Goal: Information Seeking & Learning: Learn about a topic

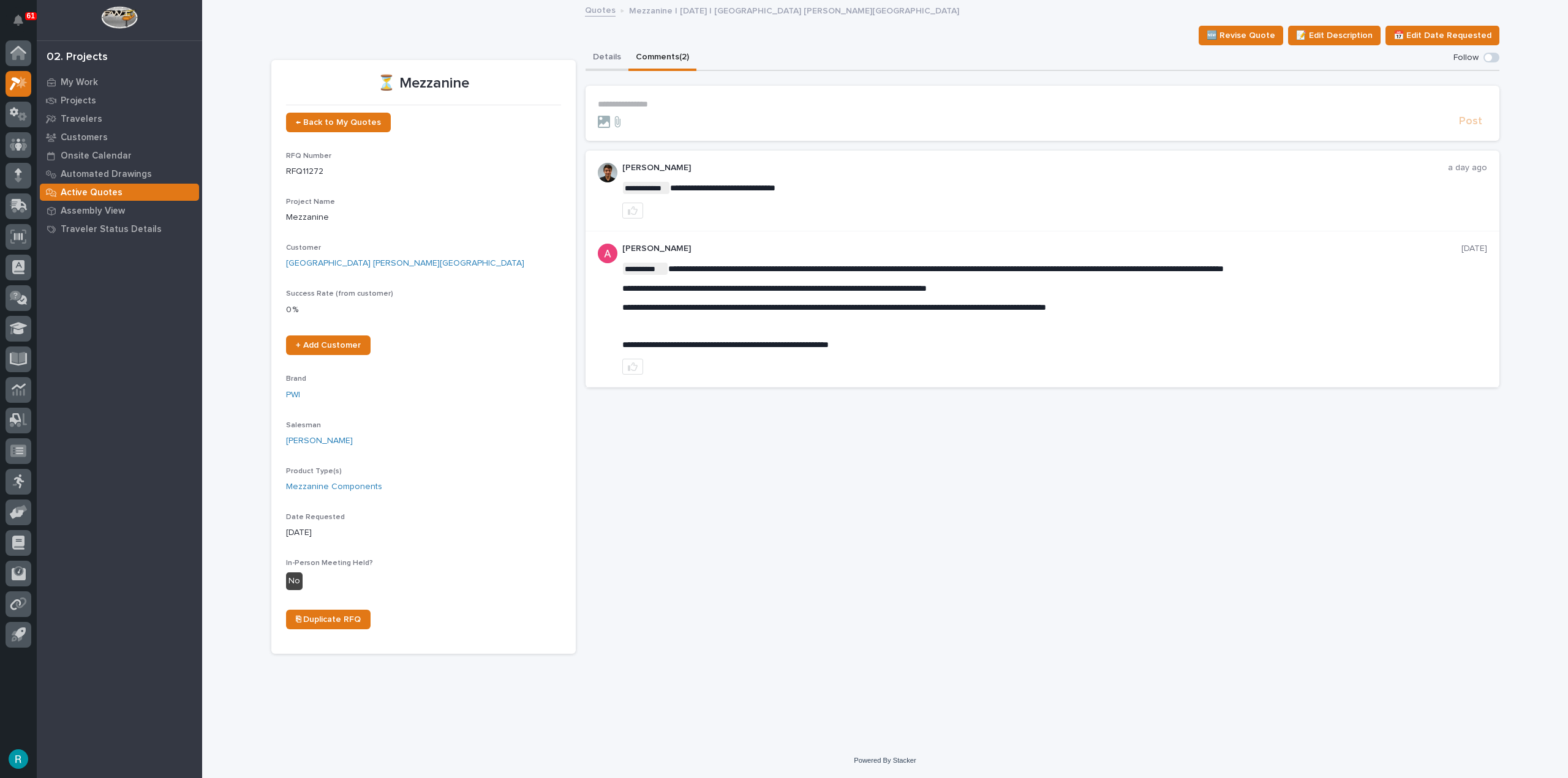
click at [608, 65] on button "Details" at bounding box center [607, 58] width 43 height 26
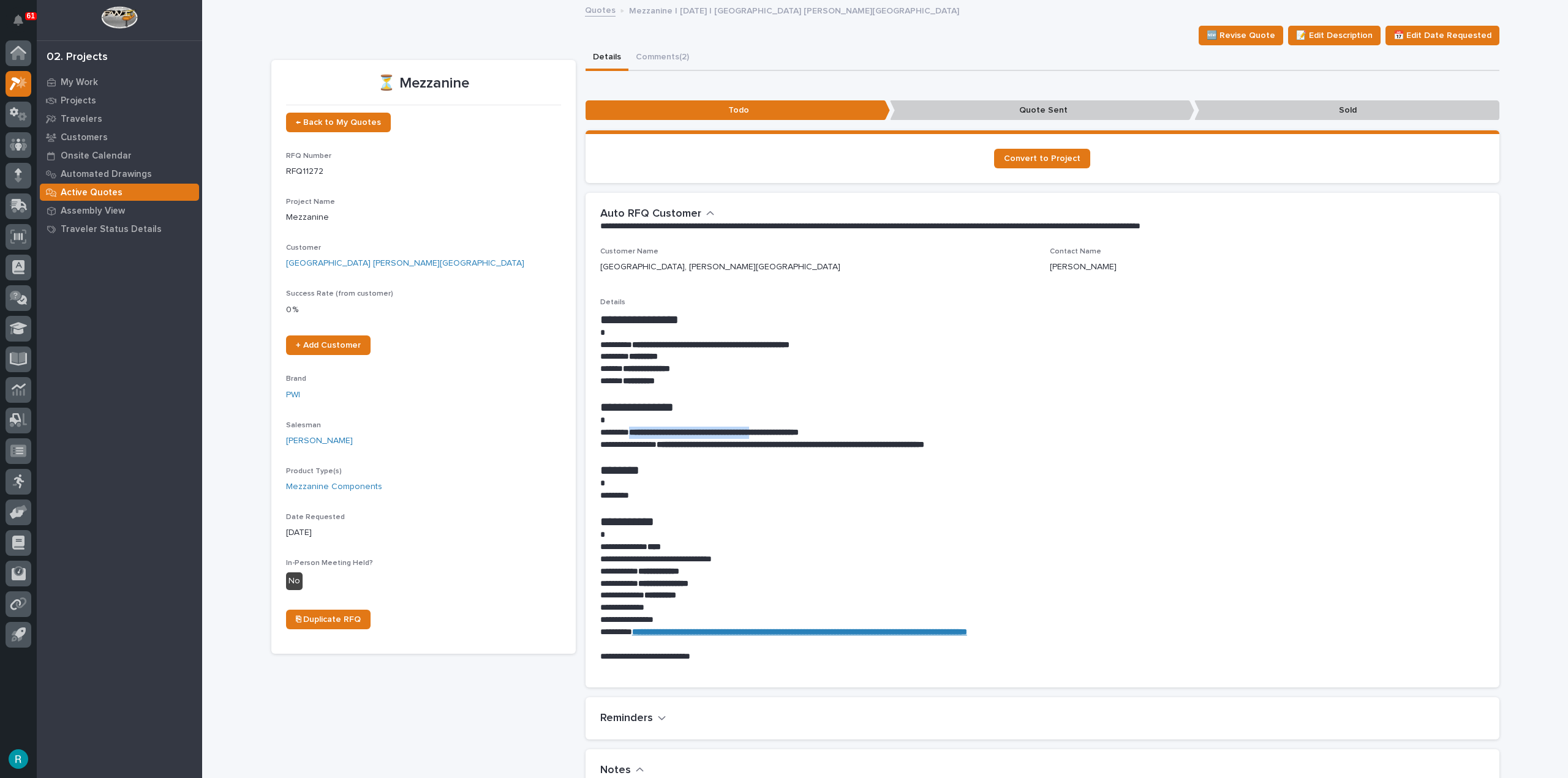
drag, startPoint x: 630, startPoint y: 431, endPoint x: 788, endPoint y: 435, distance: 158.1
click at [788, 435] on strong "**********" at bounding box center [714, 432] width 169 height 9
copy strong "**********"
click at [847, 384] on p "**********" at bounding box center [1043, 381] width 885 height 13
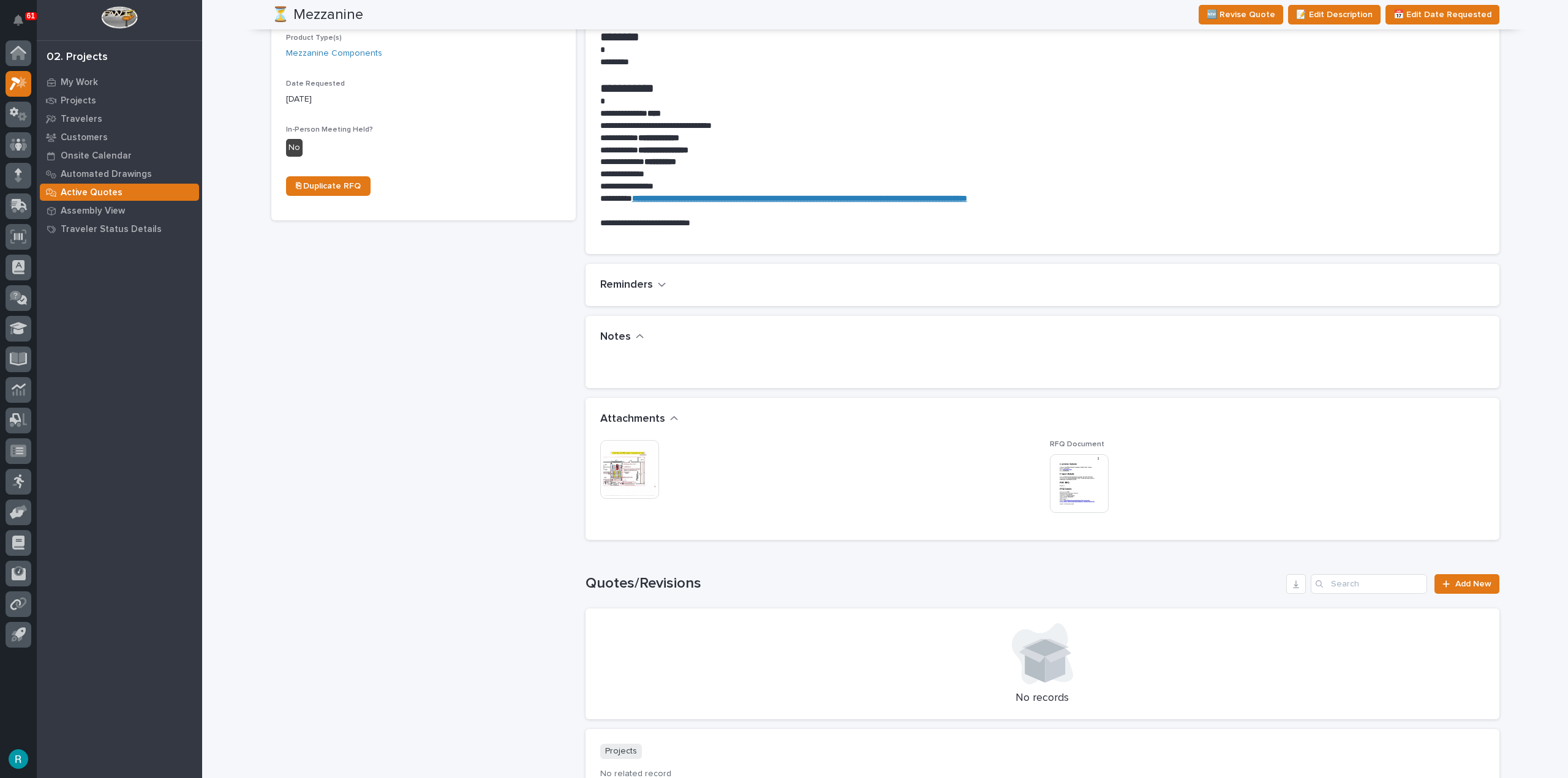
scroll to position [490, 0]
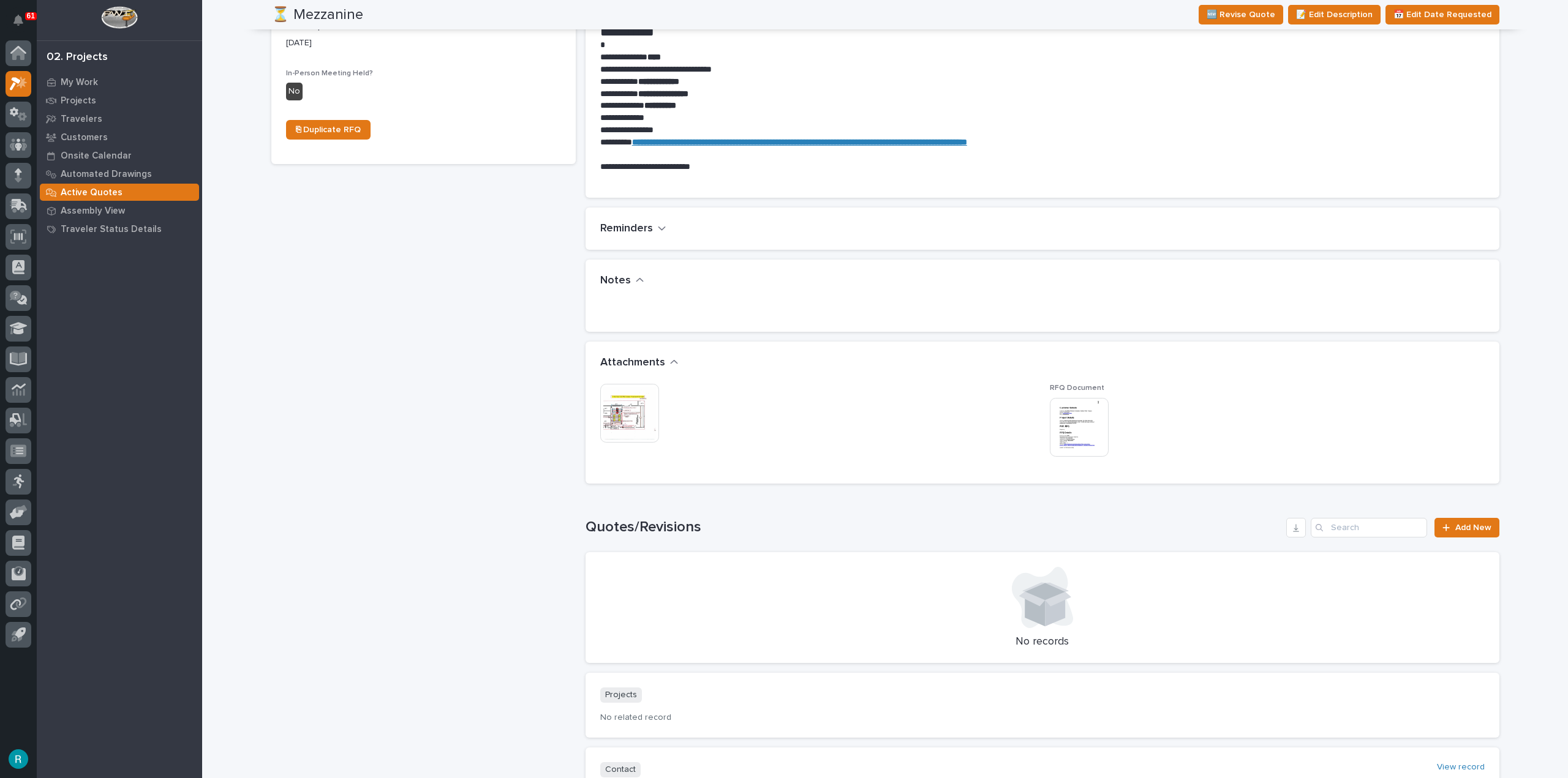
click at [629, 414] on img at bounding box center [629, 413] width 59 height 59
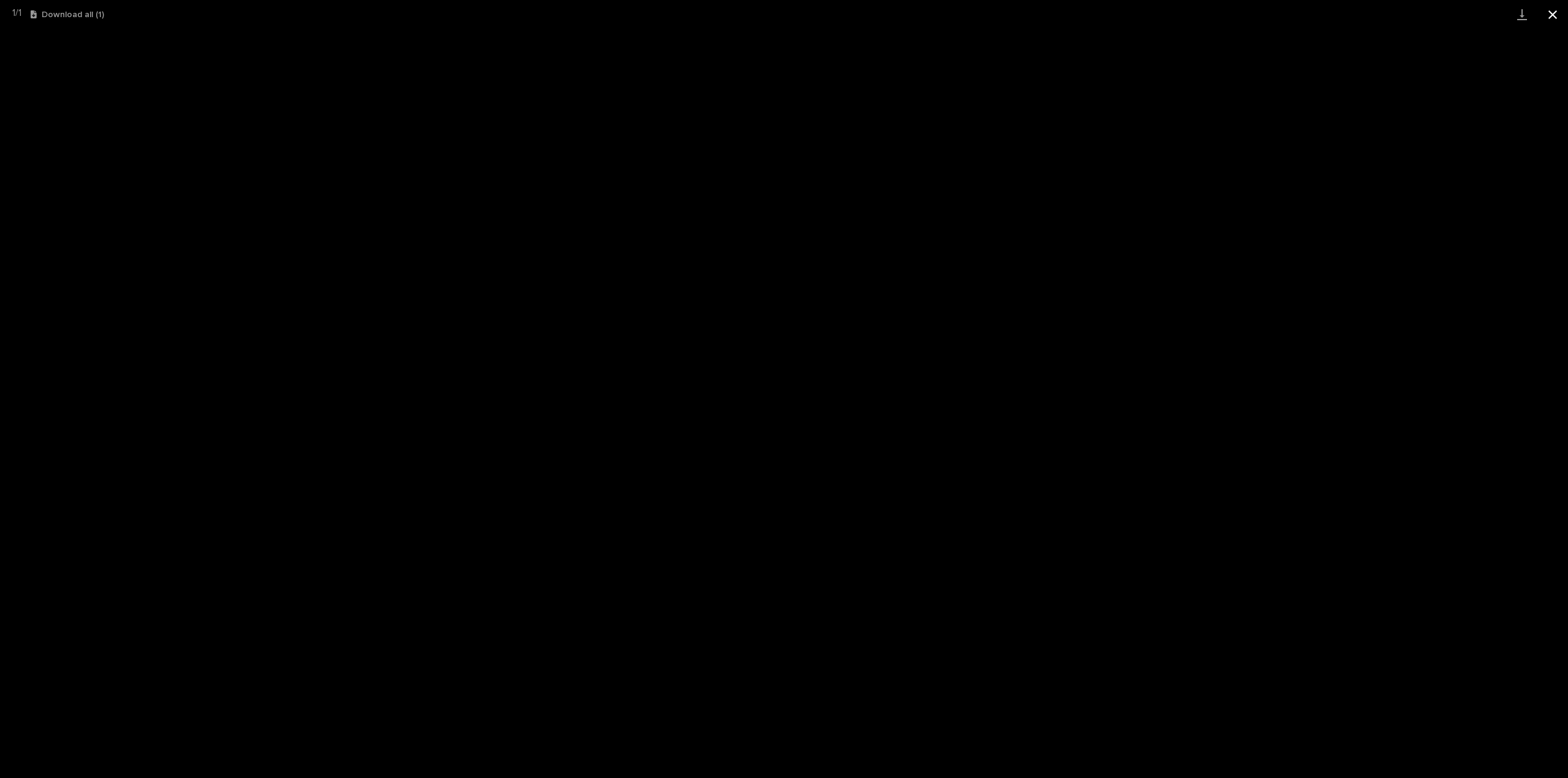
click at [1548, 11] on button "Close gallery" at bounding box center [1553, 14] width 30 height 29
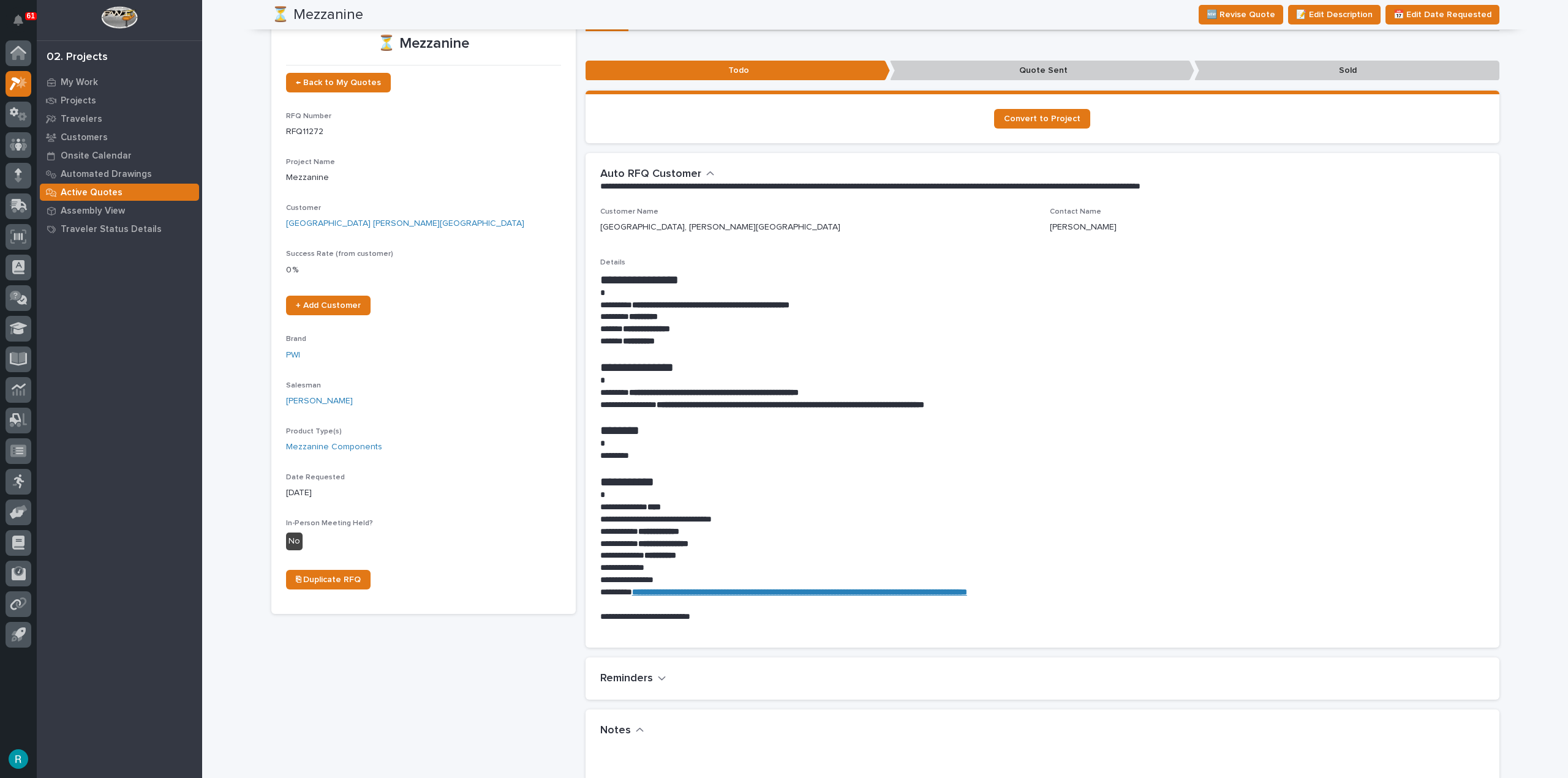
scroll to position [0, 0]
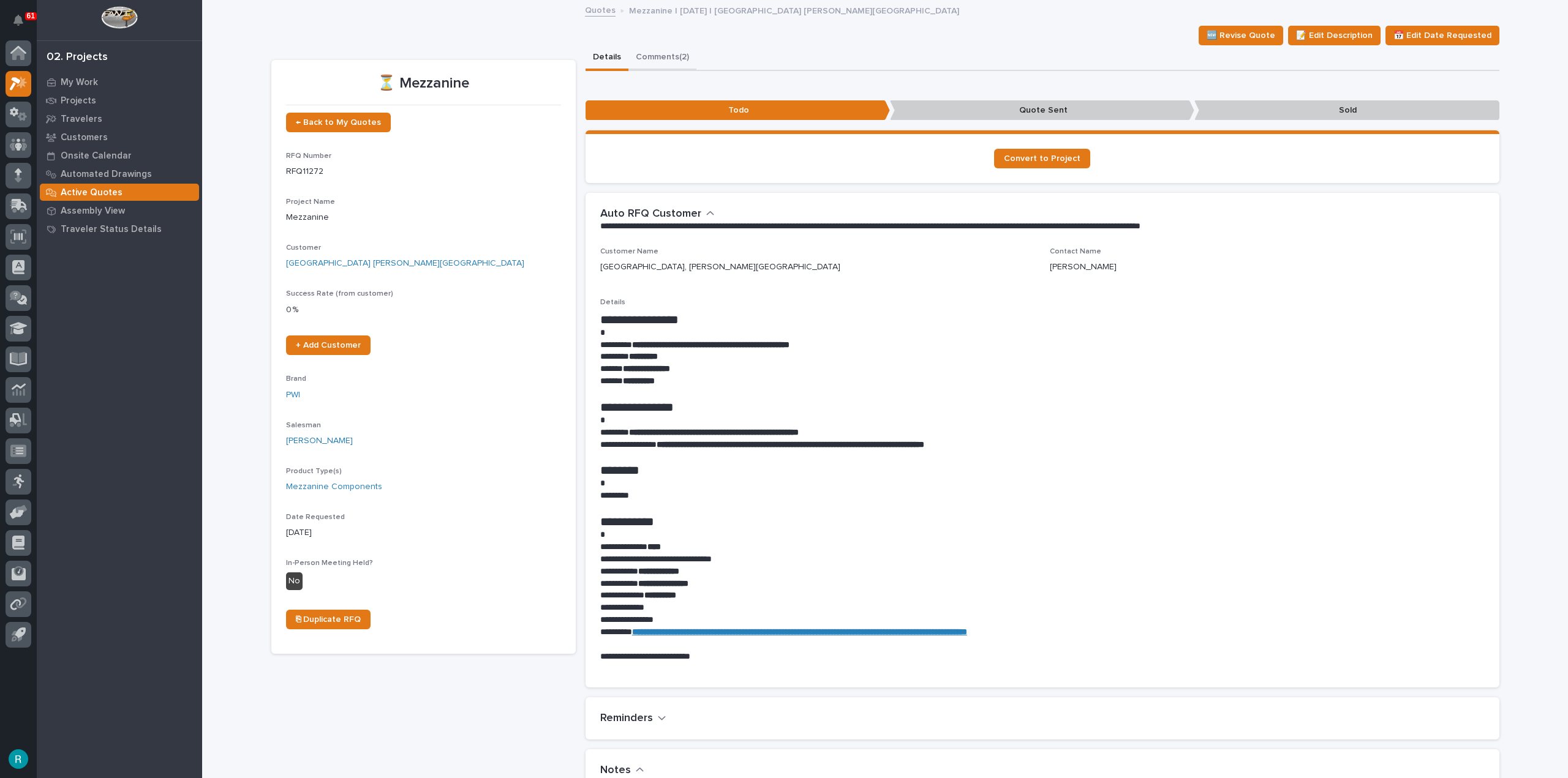
click at [666, 53] on button "Comments (2)" at bounding box center [662, 58] width 68 height 26
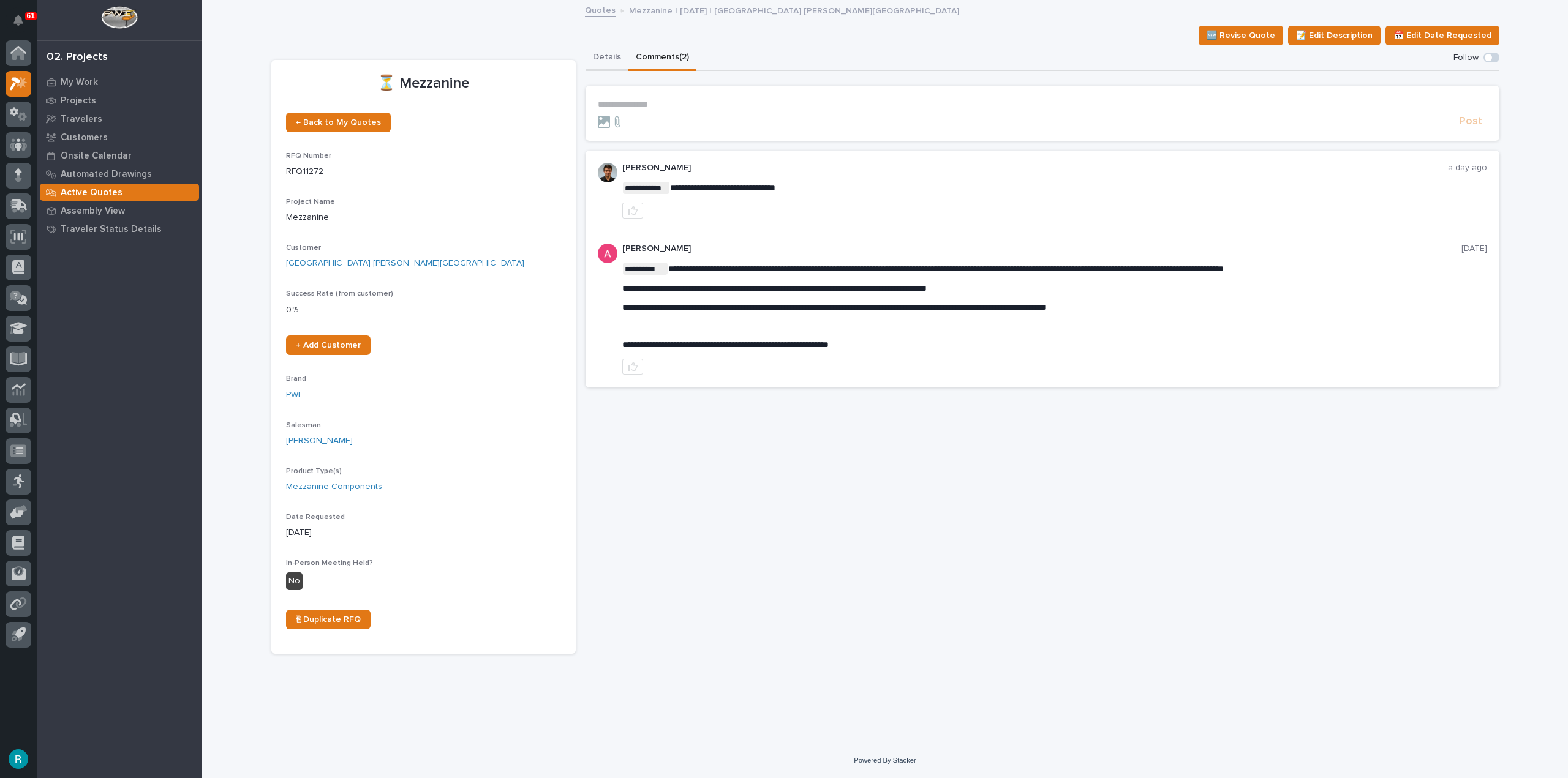
click at [590, 62] on button "Details" at bounding box center [607, 58] width 43 height 26
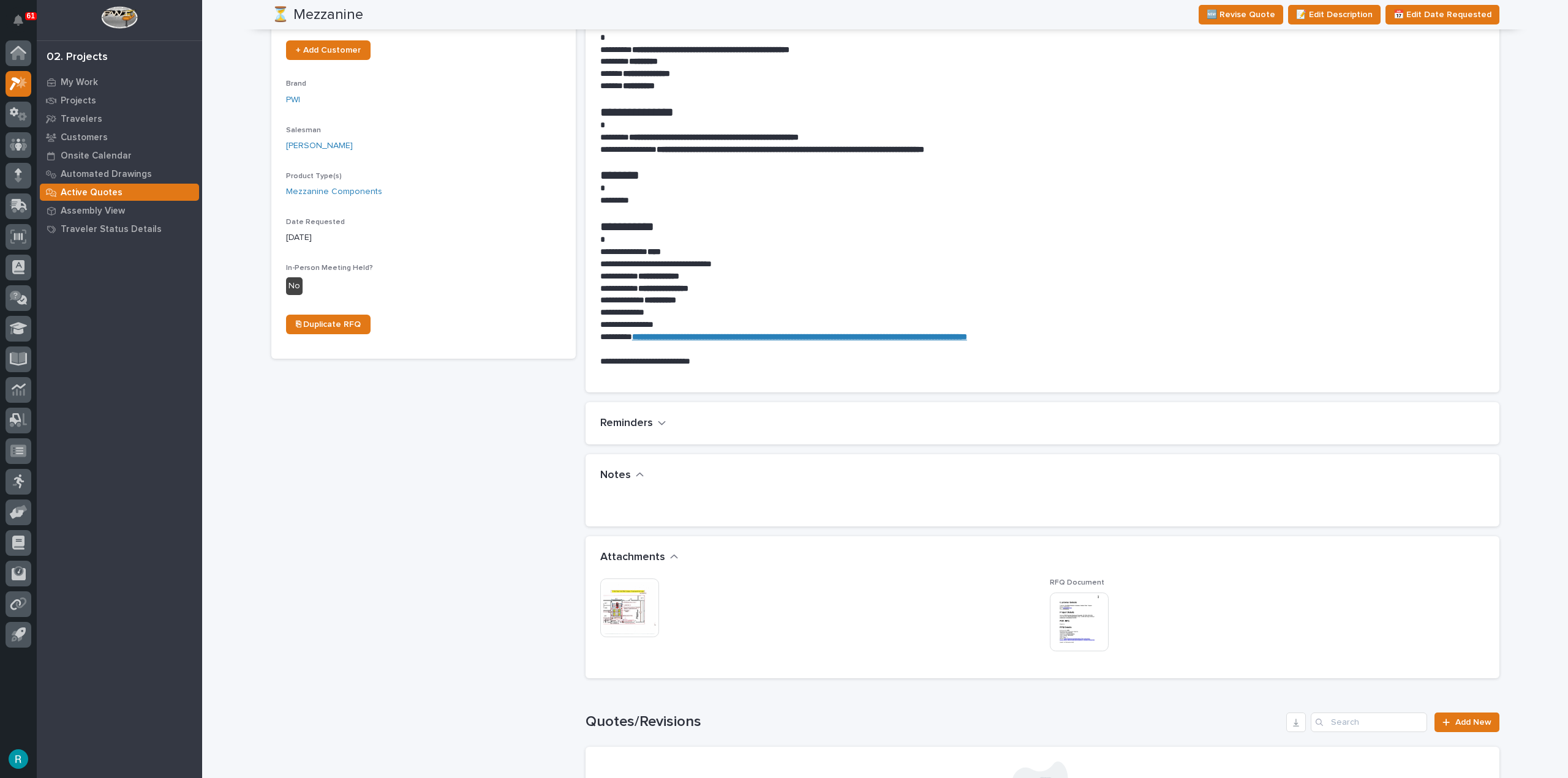
scroll to position [306, 0]
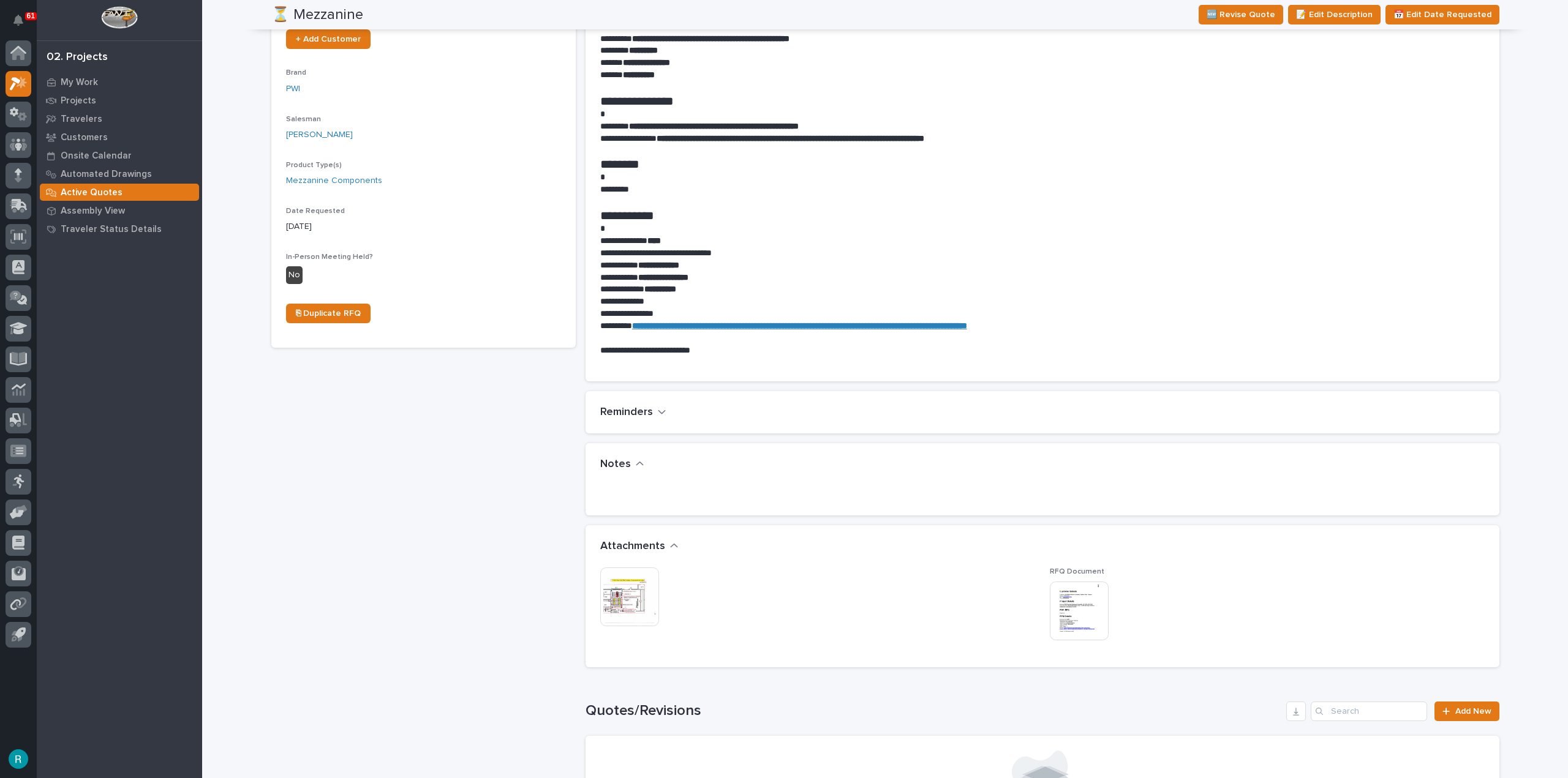
click at [1073, 611] on img at bounding box center [1079, 611] width 59 height 59
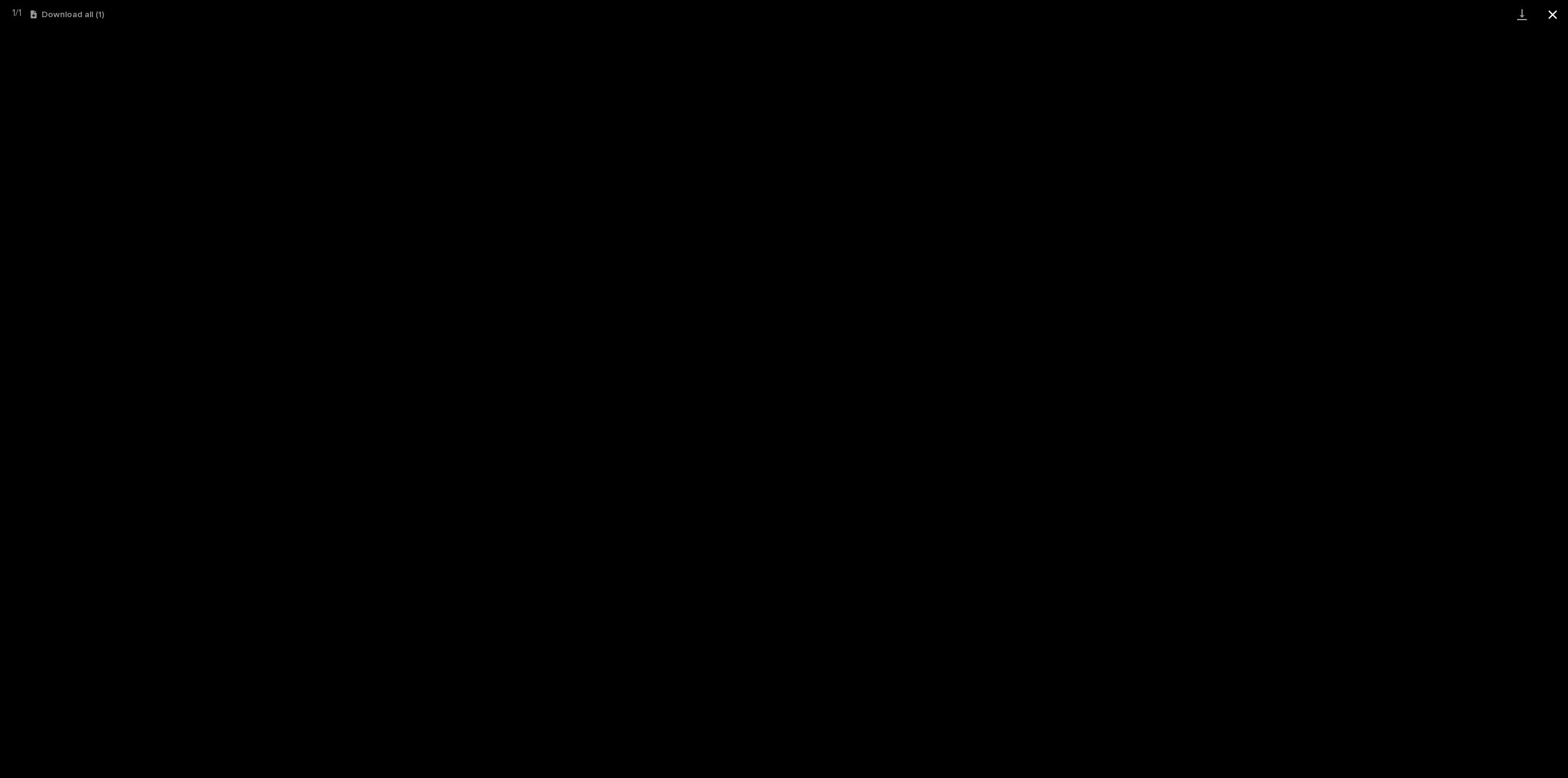
click at [1548, 15] on button "Close gallery" at bounding box center [1553, 14] width 30 height 29
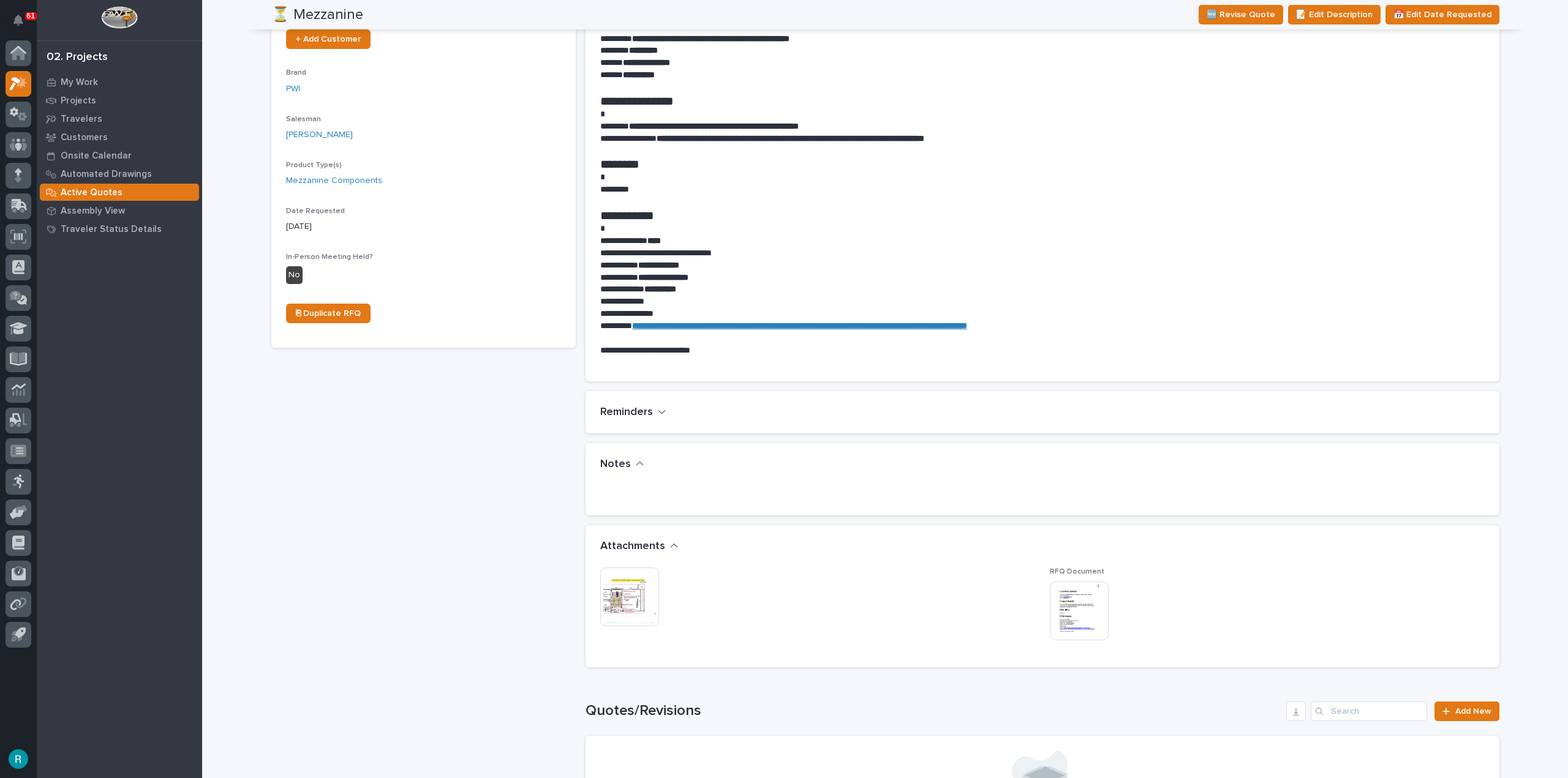
click at [632, 617] on img at bounding box center [629, 597] width 59 height 59
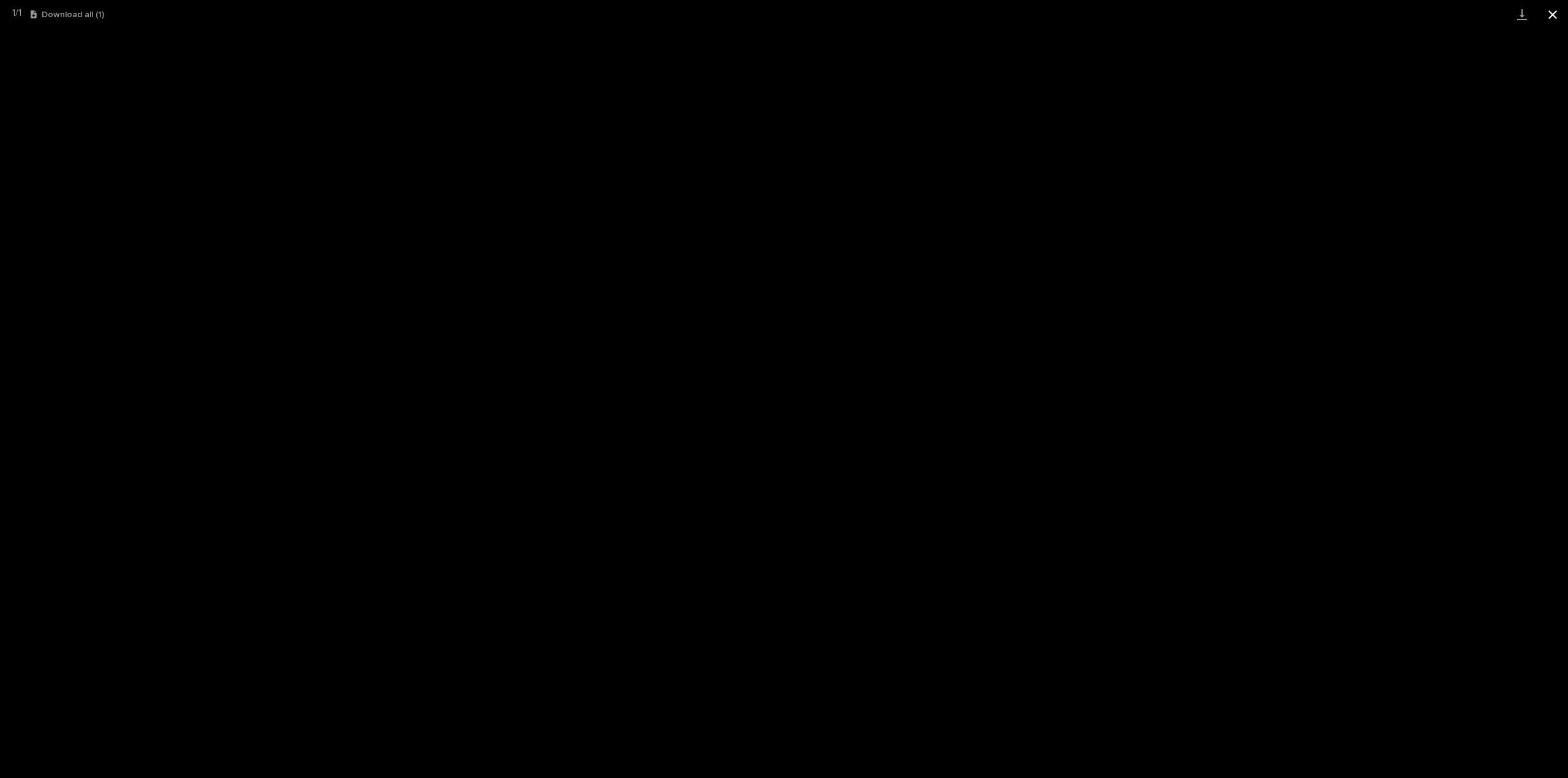
click at [1550, 16] on button "Close gallery" at bounding box center [1553, 14] width 30 height 29
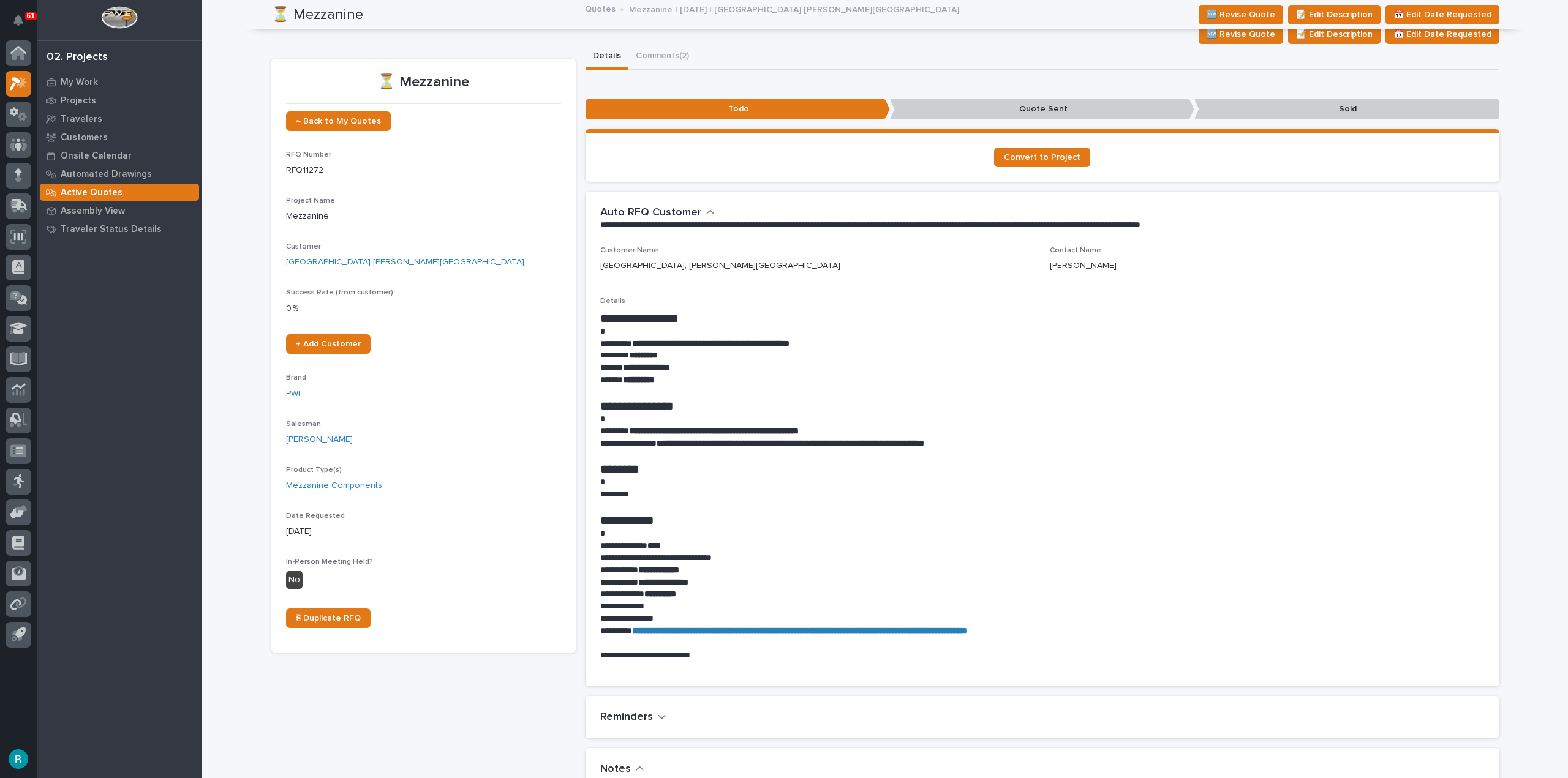
scroll to position [0, 0]
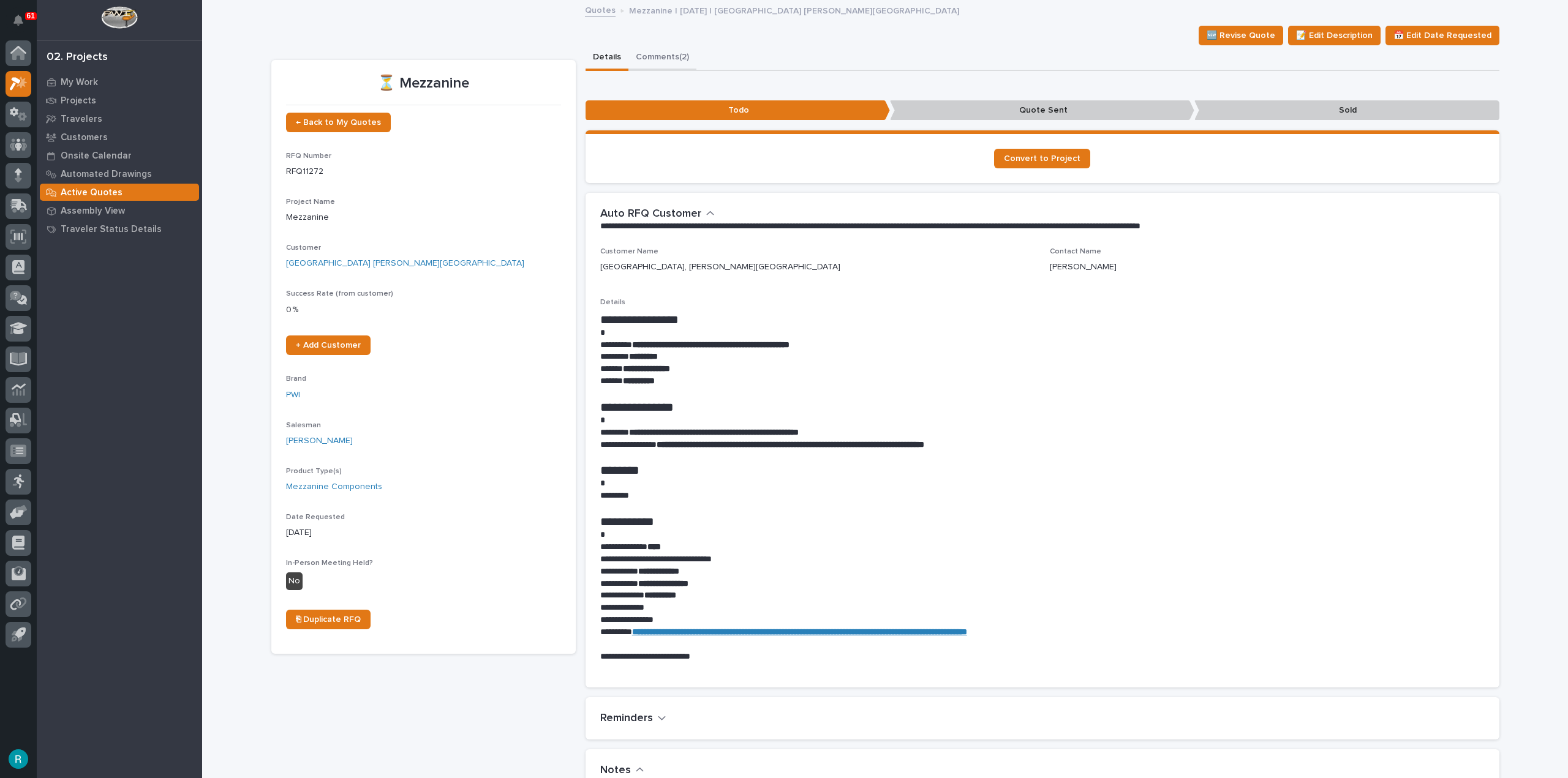
click at [668, 55] on button "Comments (2)" at bounding box center [662, 58] width 68 height 26
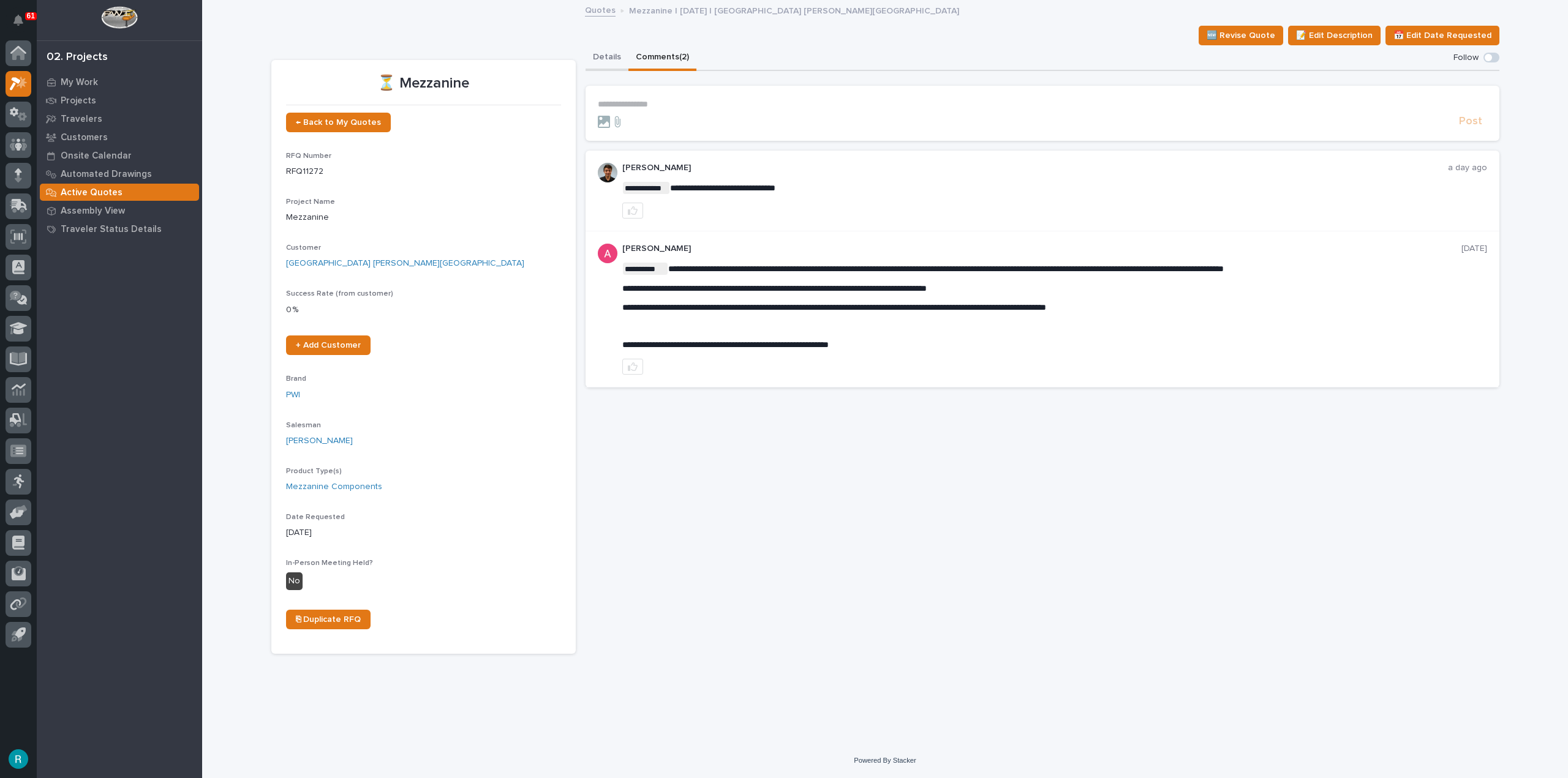
click at [620, 57] on button "Details" at bounding box center [607, 58] width 43 height 26
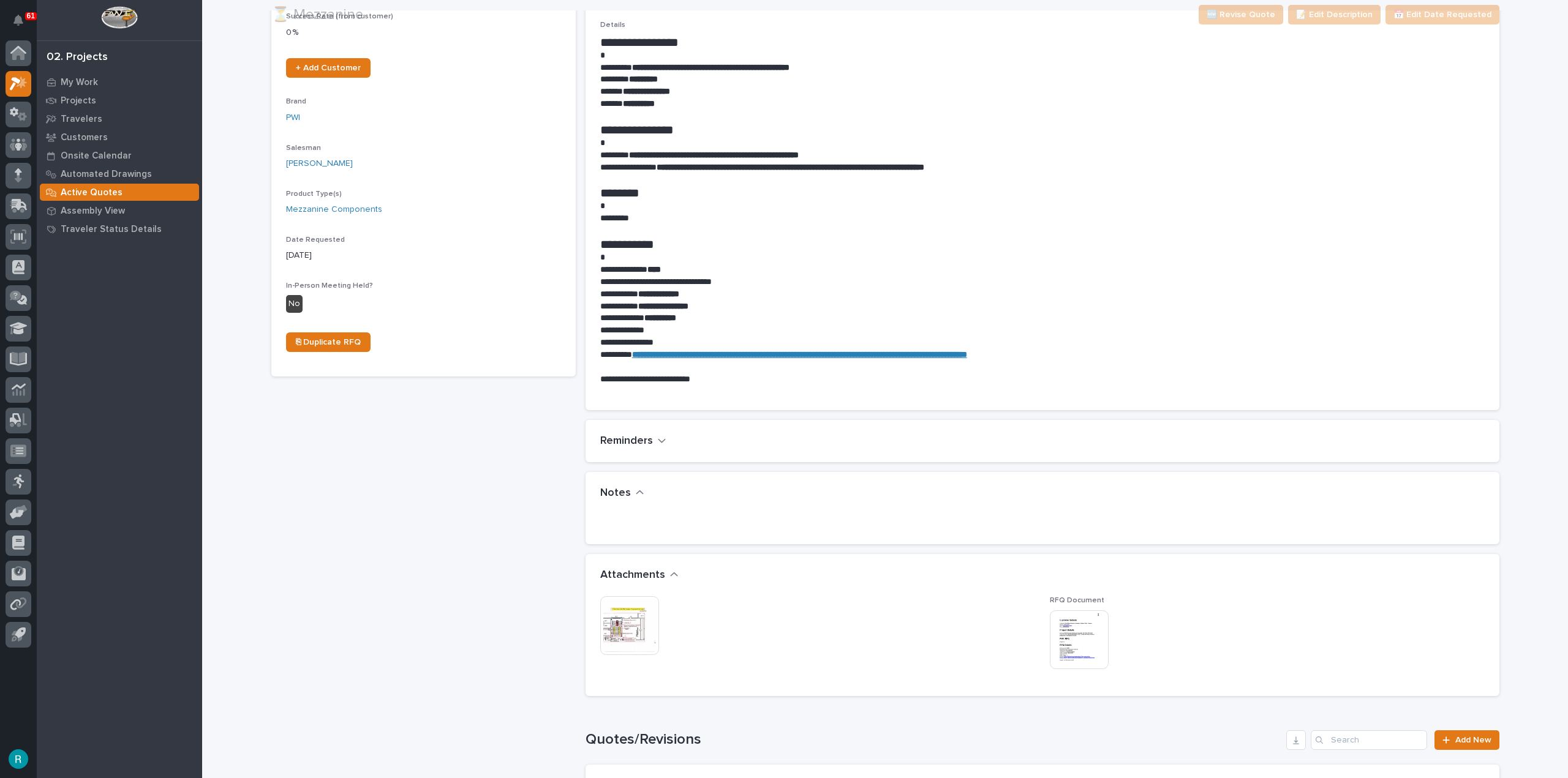
scroll to position [306, 0]
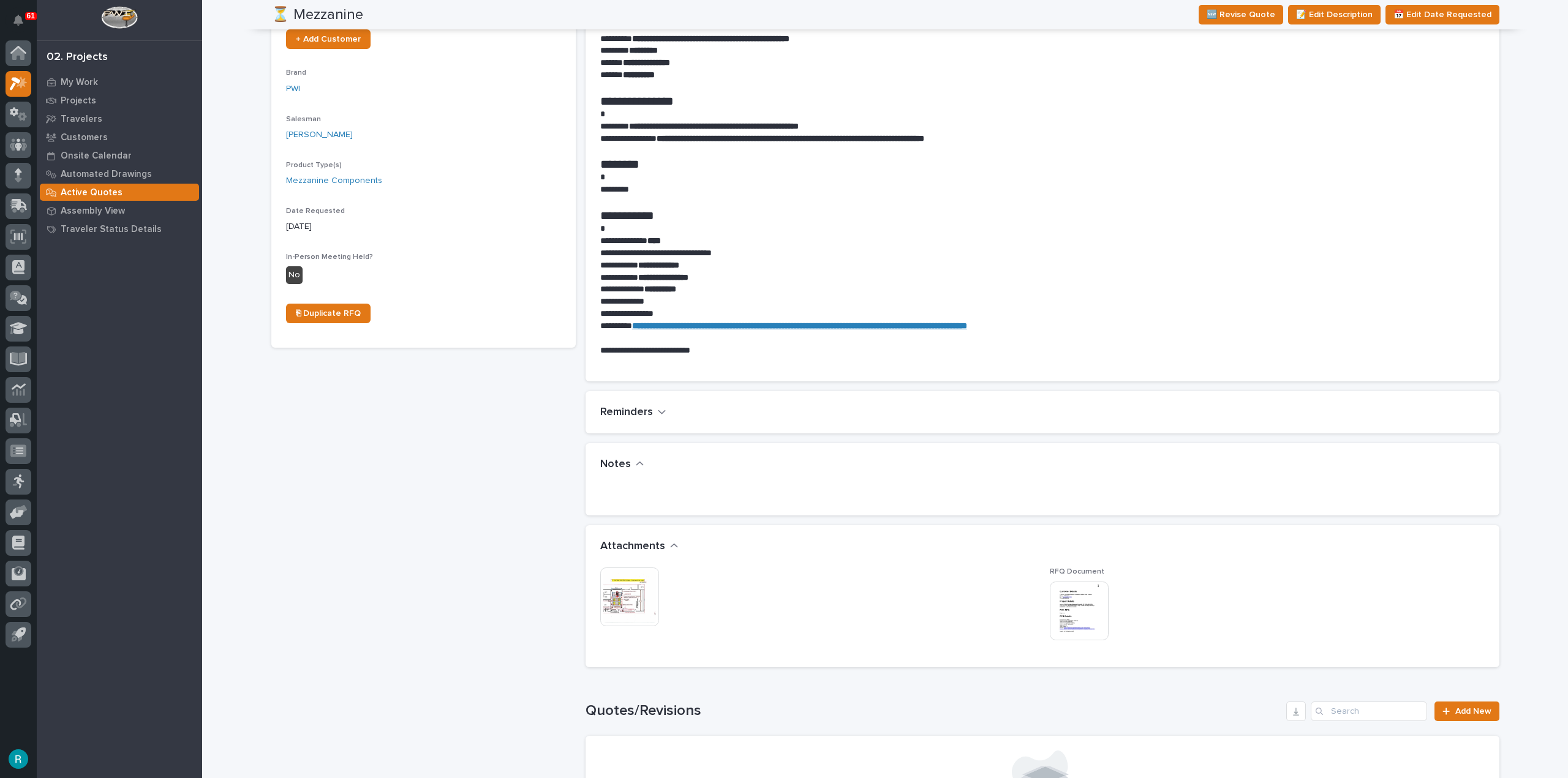
click at [641, 595] on img at bounding box center [629, 597] width 59 height 59
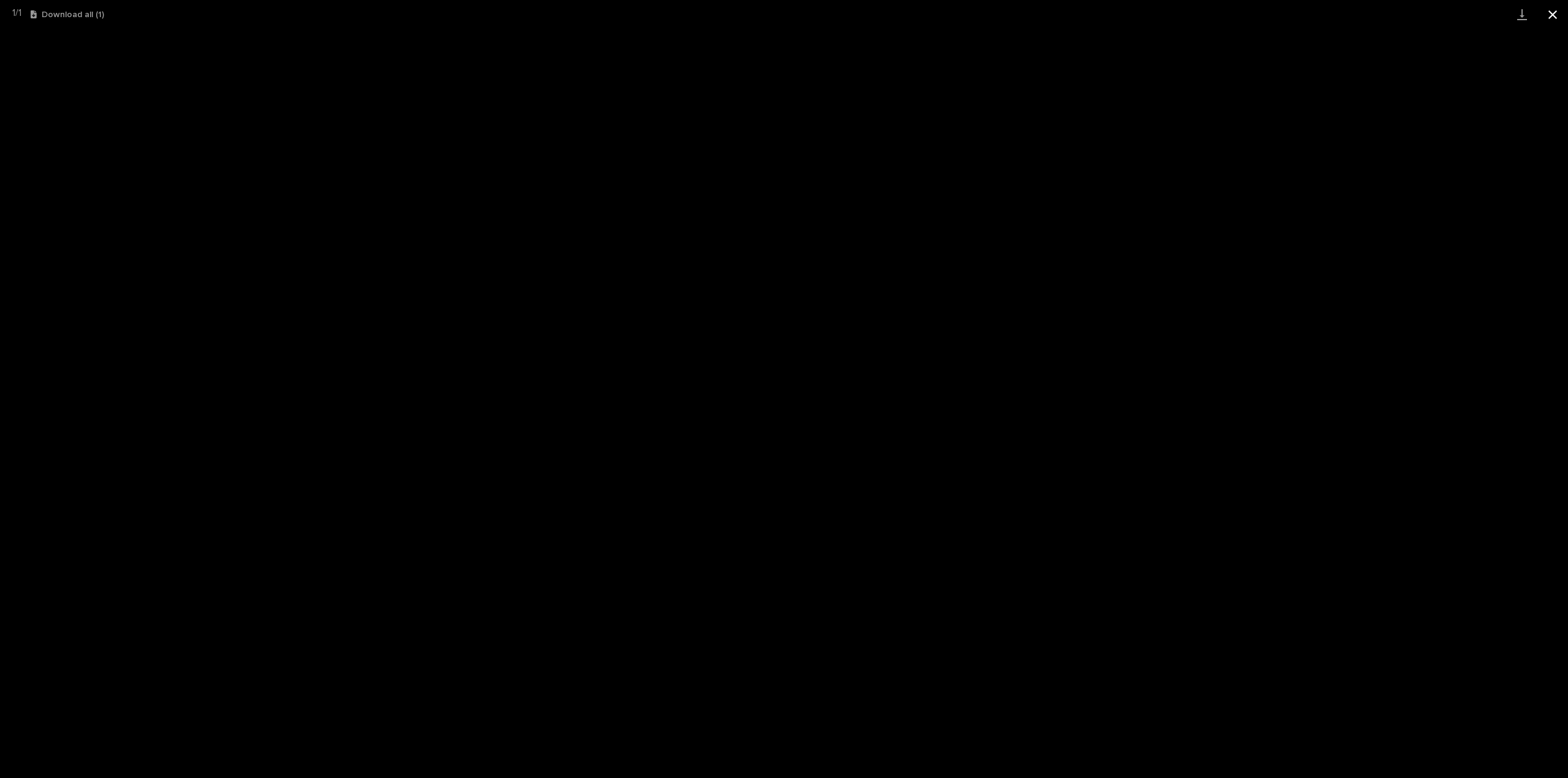
click at [1556, 14] on button "Close gallery" at bounding box center [1553, 14] width 30 height 29
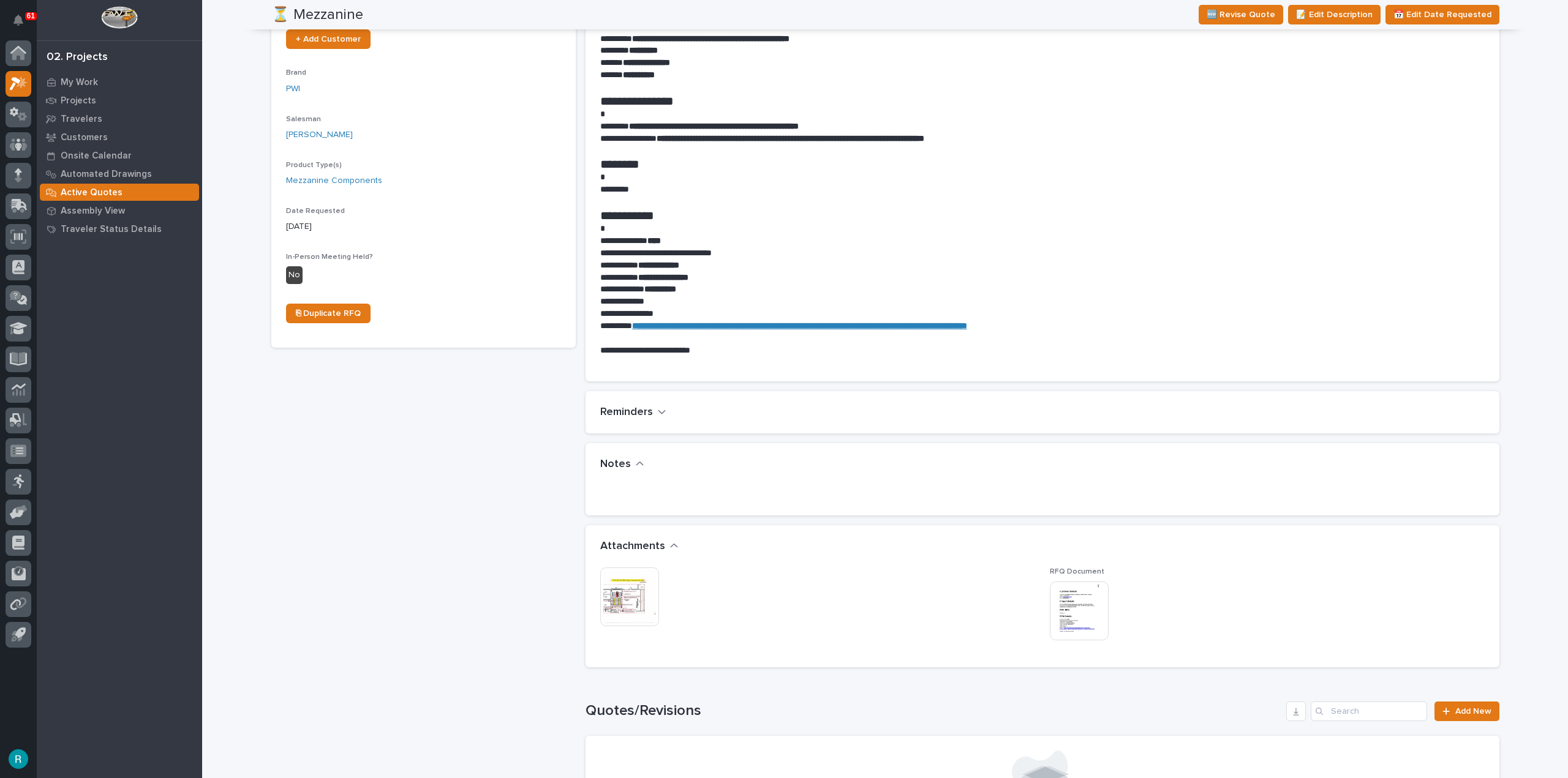
click at [612, 612] on img at bounding box center [629, 597] width 59 height 59
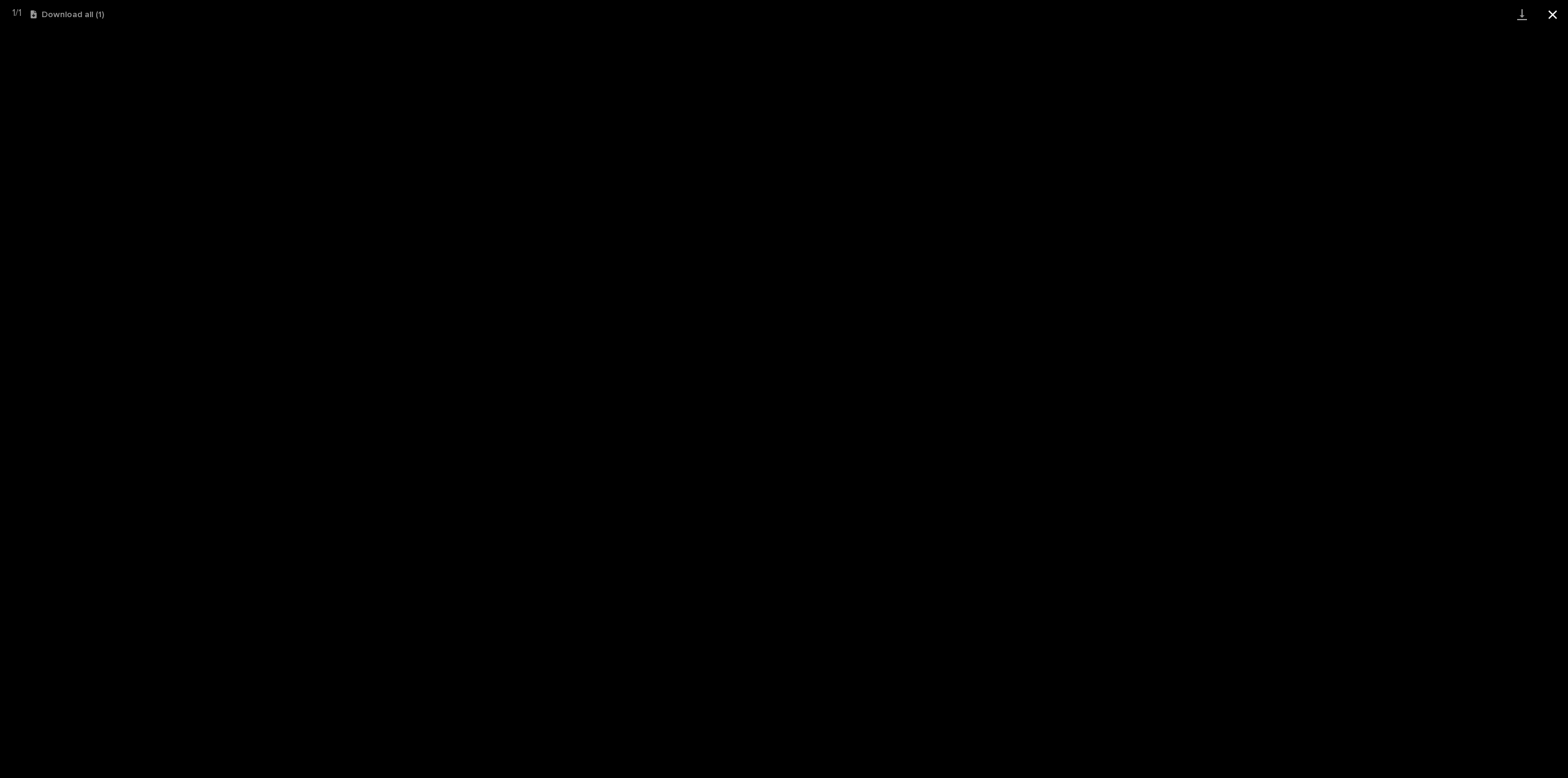
click at [1567, 19] on button "Close gallery" at bounding box center [1553, 14] width 30 height 29
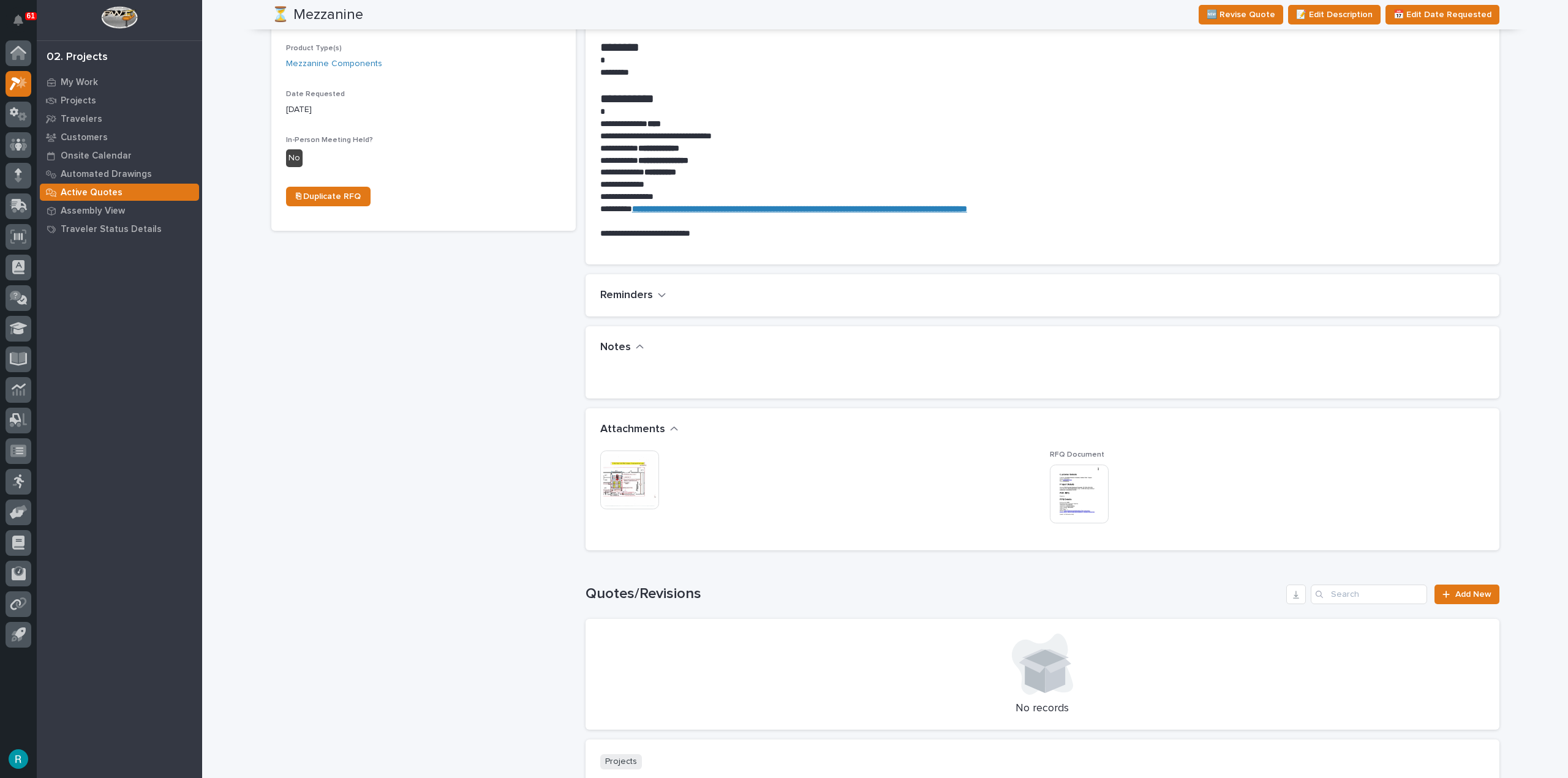
scroll to position [490, 0]
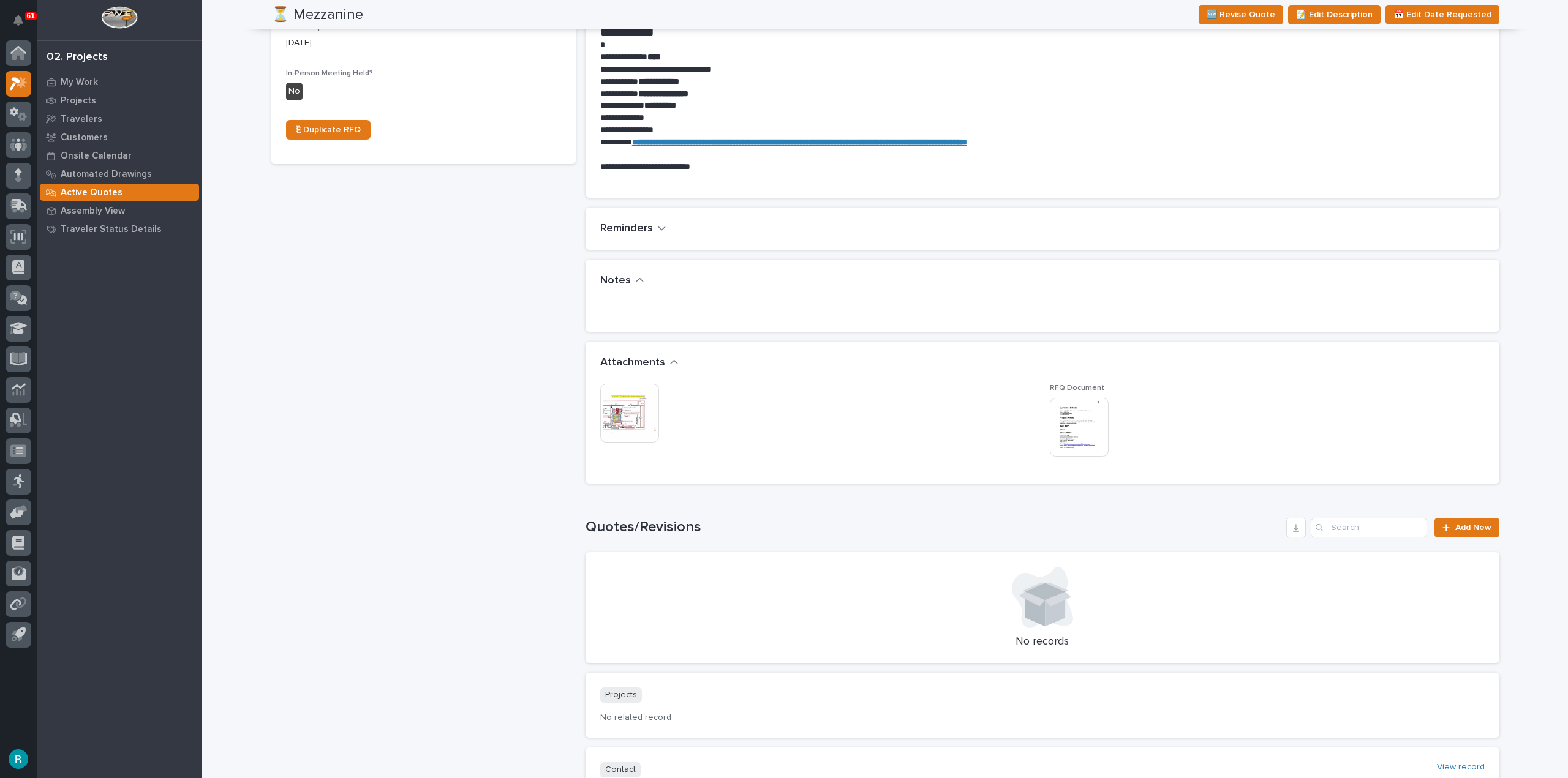
click at [632, 440] on img at bounding box center [629, 413] width 59 height 59
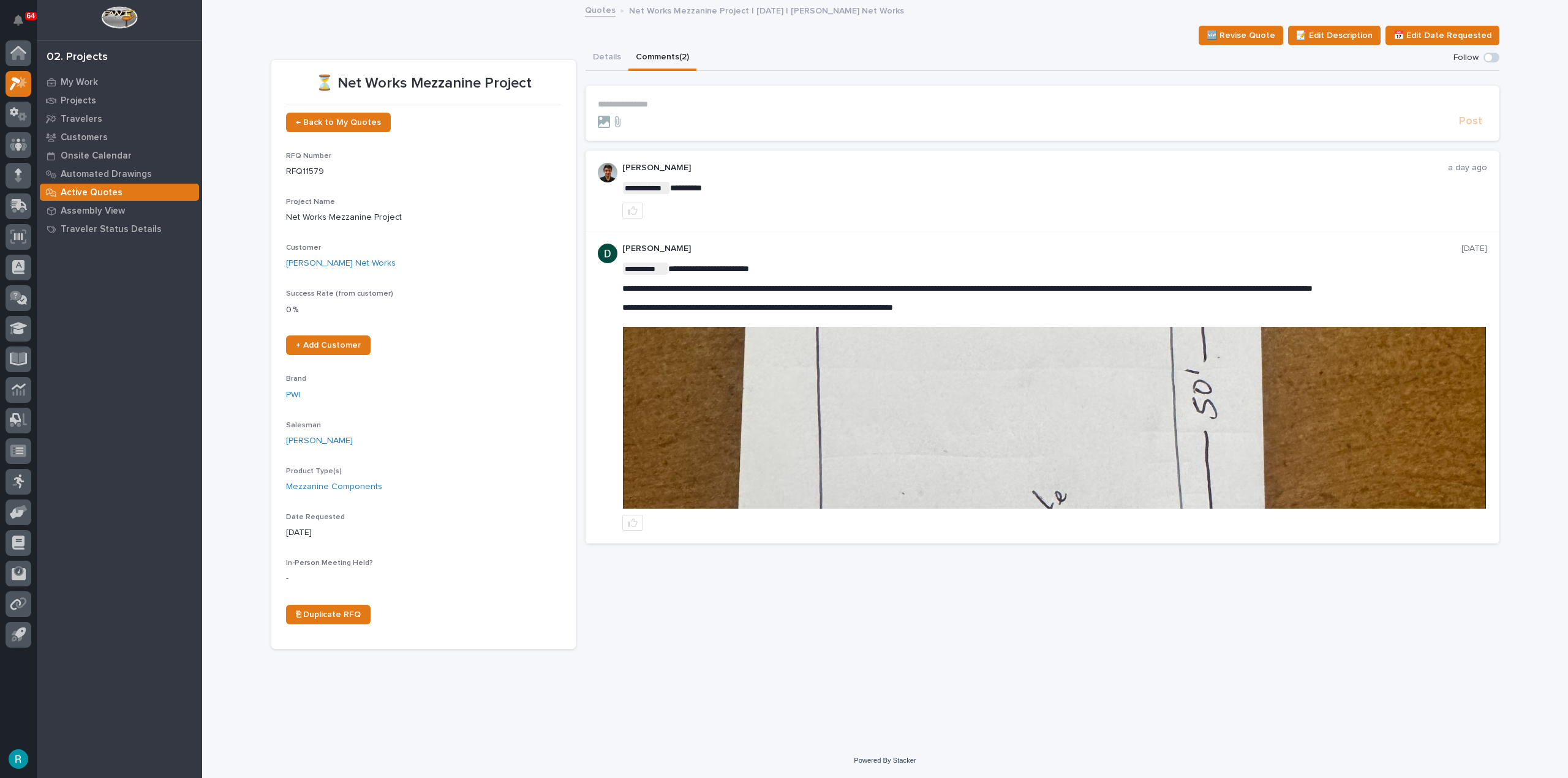
click at [1168, 400] on img at bounding box center [1055, 418] width 863 height 182
click at [945, 431] on img at bounding box center [1055, 418] width 863 height 182
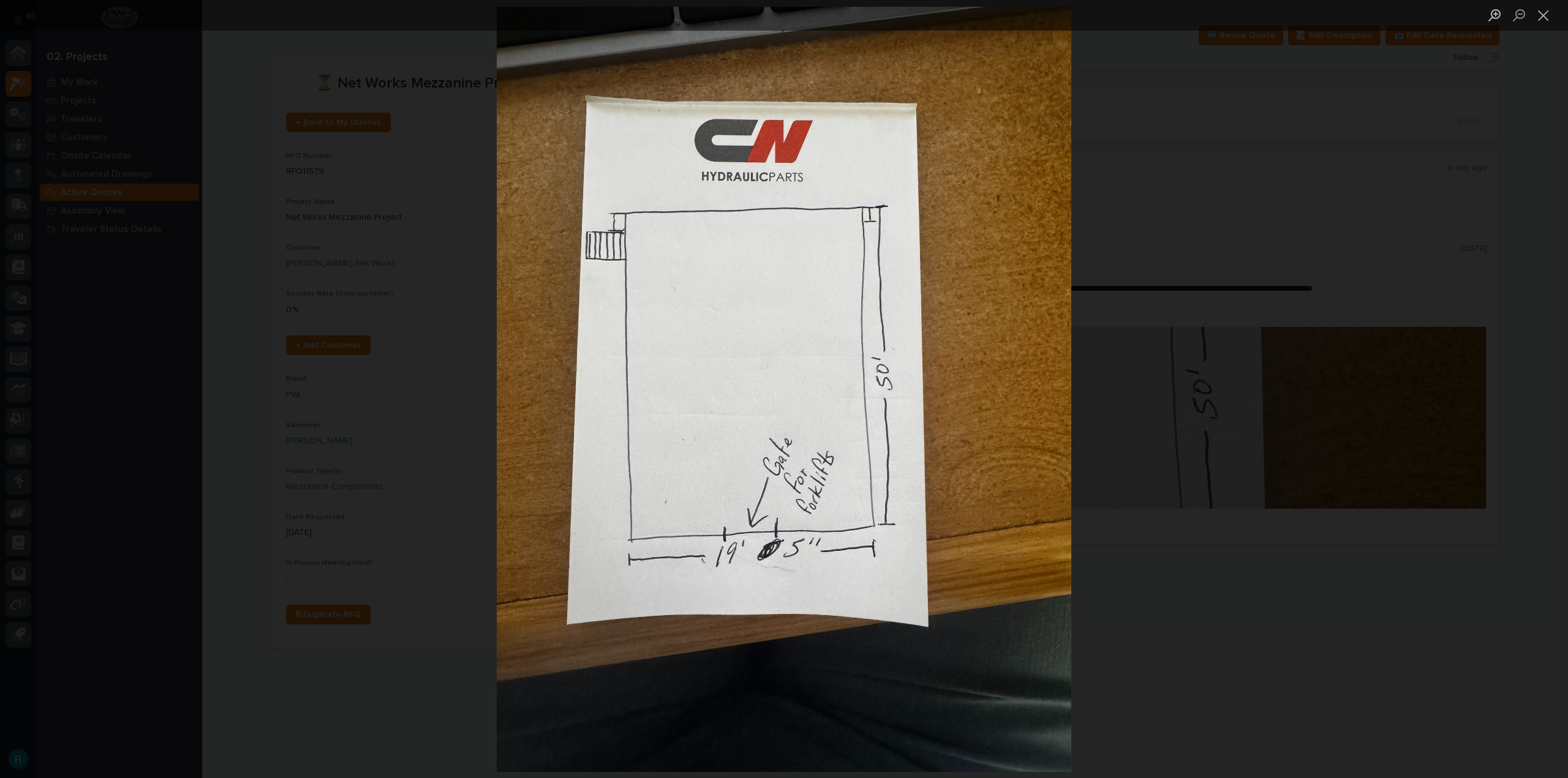
click at [1209, 247] on div "Lightbox" at bounding box center [784, 389] width 1568 height 778
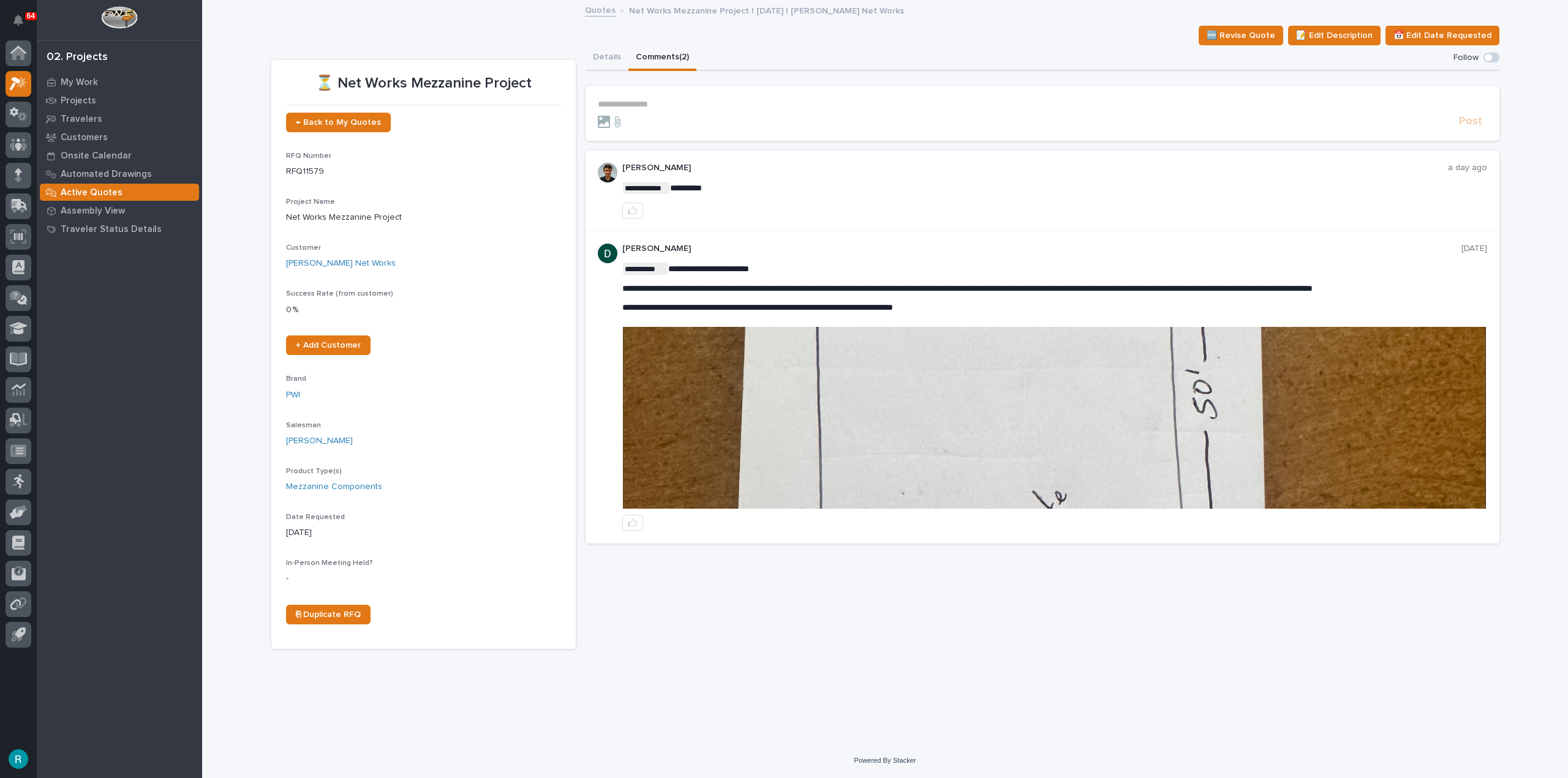
click at [841, 387] on img at bounding box center [1055, 418] width 863 height 182
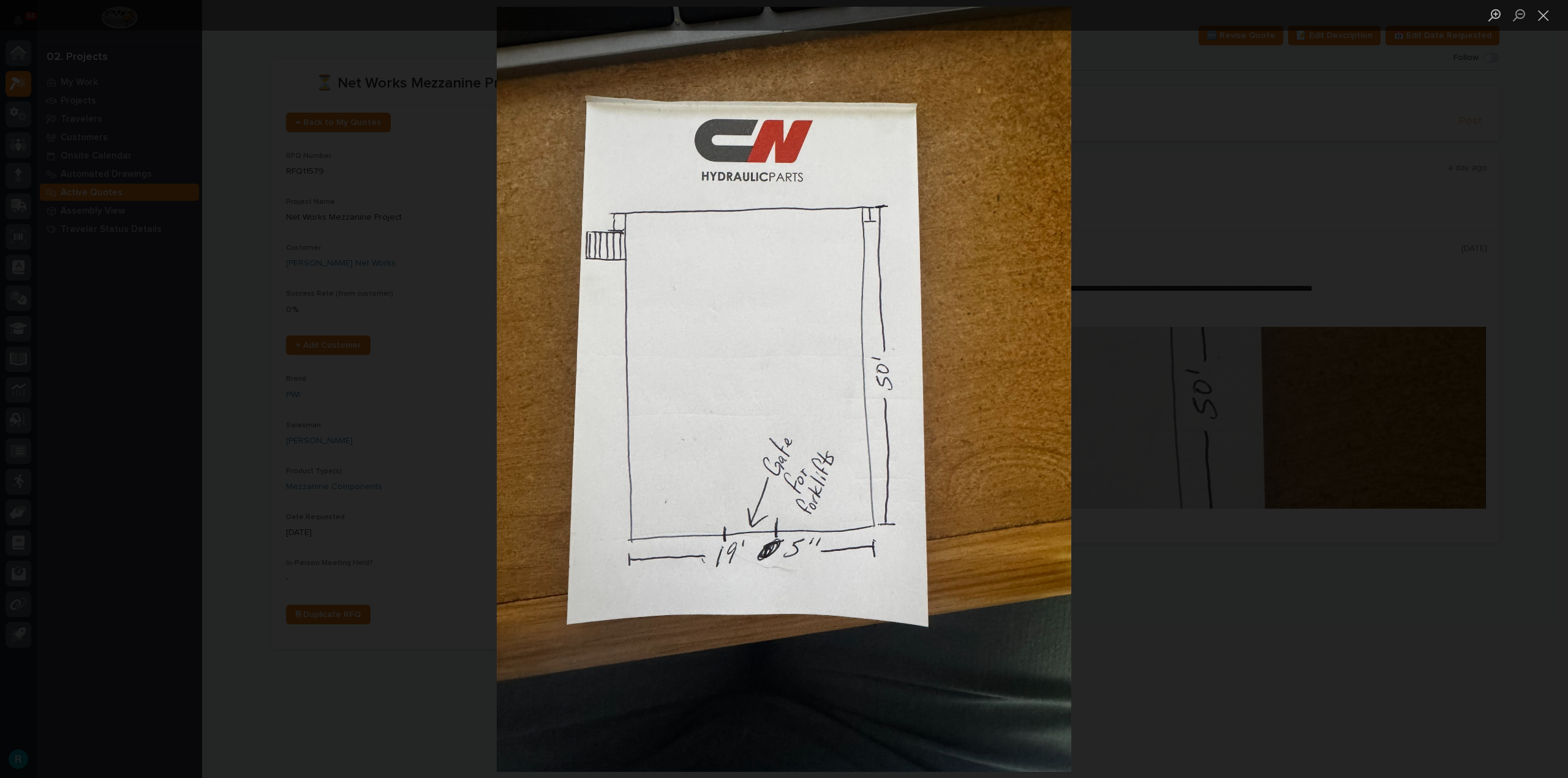
click at [1352, 258] on div "Lightbox" at bounding box center [784, 389] width 1568 height 778
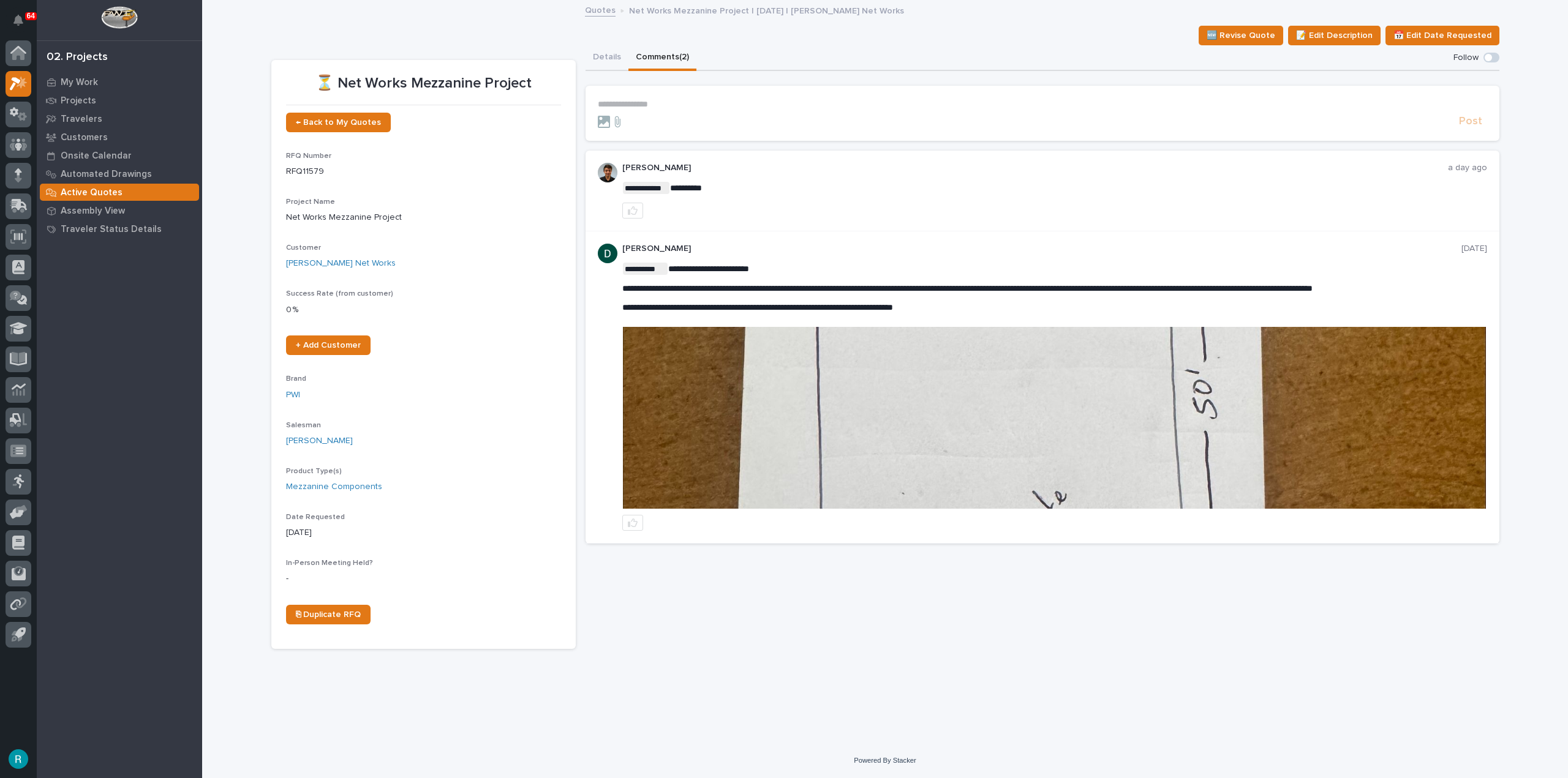
click at [961, 225] on div "**********" at bounding box center [1043, 191] width 914 height 81
drag, startPoint x: 661, startPoint y: 288, endPoint x: 681, endPoint y: 289, distance: 20.0
click at [681, 289] on span "**********" at bounding box center [967, 288] width 690 height 9
click at [683, 311] on span "**********" at bounding box center [757, 307] width 271 height 9
click at [850, 195] on div "**********" at bounding box center [1055, 190] width 865 height 56
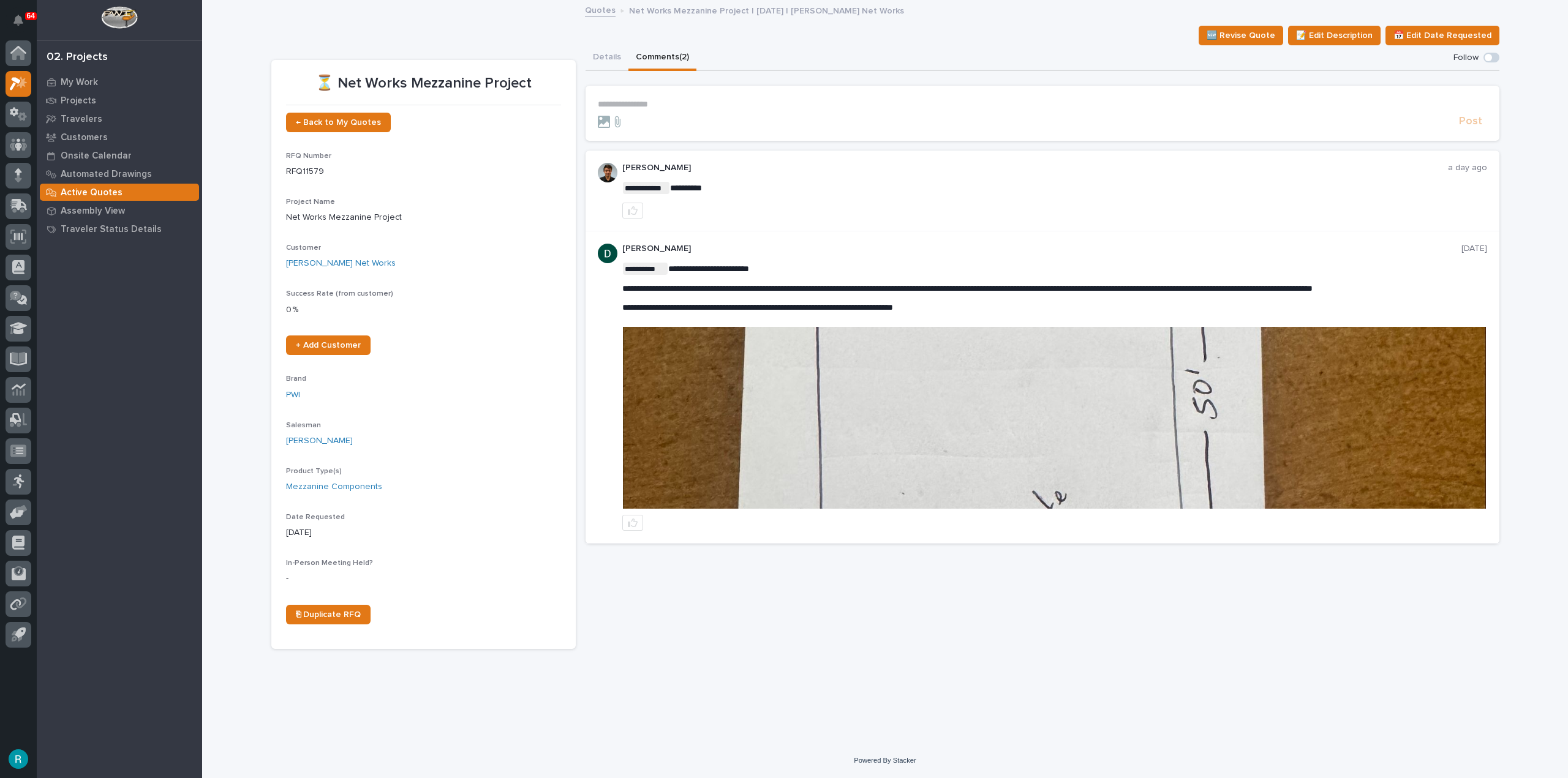
drag, startPoint x: 867, startPoint y: 291, endPoint x: 906, endPoint y: 289, distance: 39.1
drag, startPoint x: 921, startPoint y: 291, endPoint x: 865, endPoint y: 290, distance: 56.0
click at [865, 290] on span "**********" at bounding box center [967, 288] width 690 height 9
click at [946, 206] on div at bounding box center [1055, 211] width 865 height 16
click at [914, 378] on img at bounding box center [1055, 418] width 863 height 182
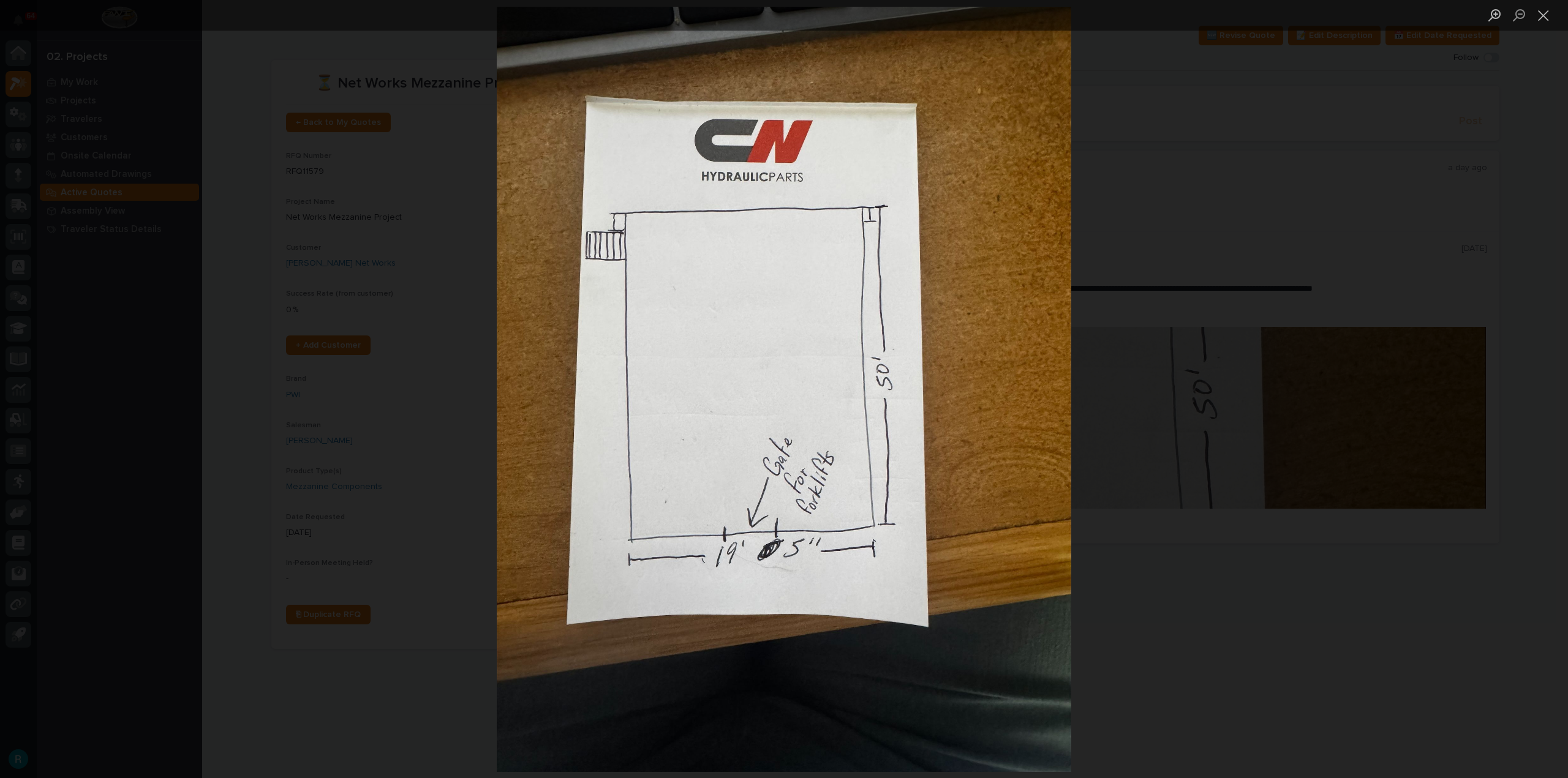
click at [1205, 252] on div "Lightbox" at bounding box center [784, 389] width 1568 height 778
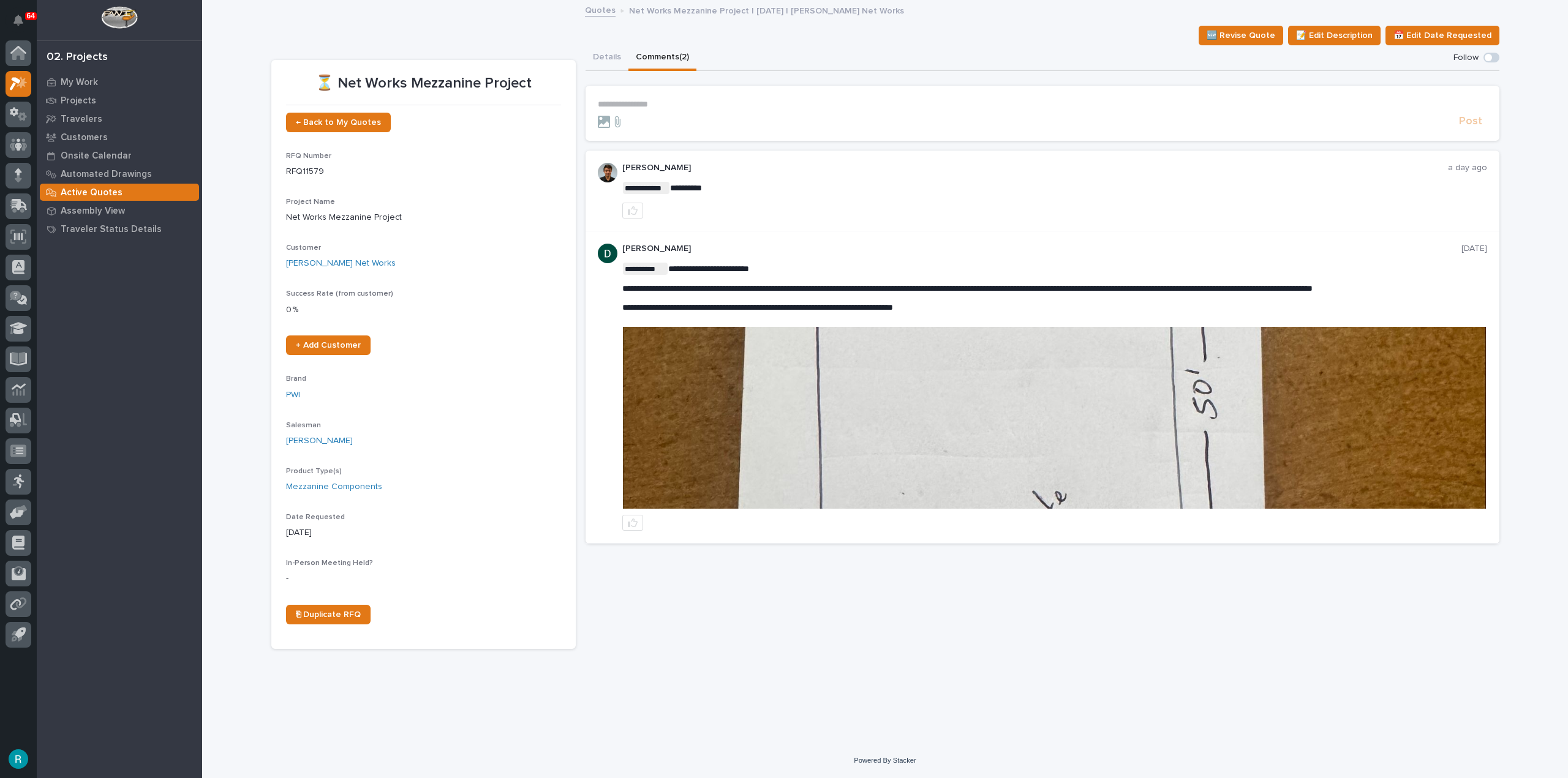
click at [722, 377] on img at bounding box center [1055, 418] width 863 height 182
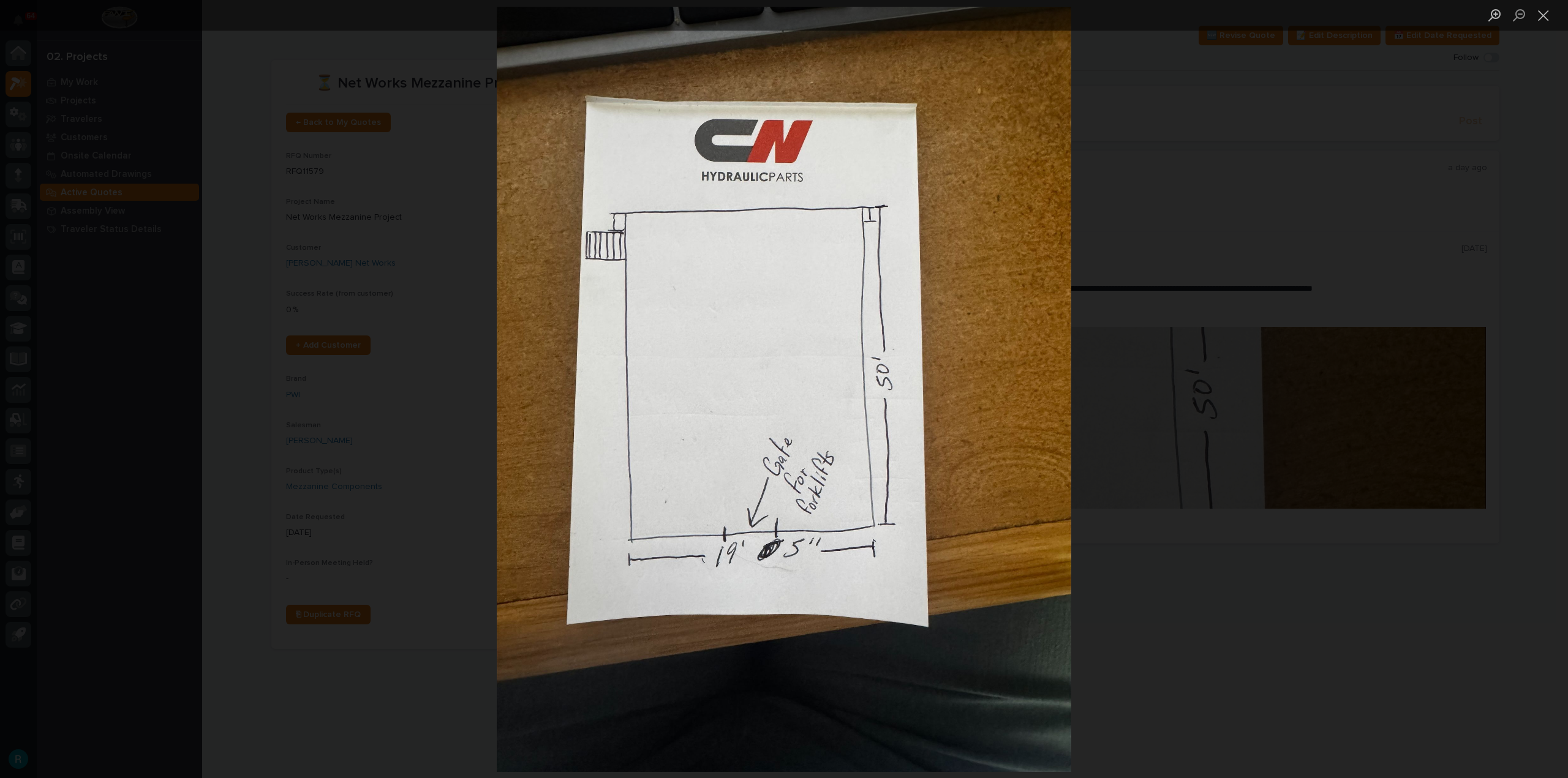
click at [1200, 243] on div "Lightbox" at bounding box center [784, 389] width 1568 height 778
